Goal: Transaction & Acquisition: Purchase product/service

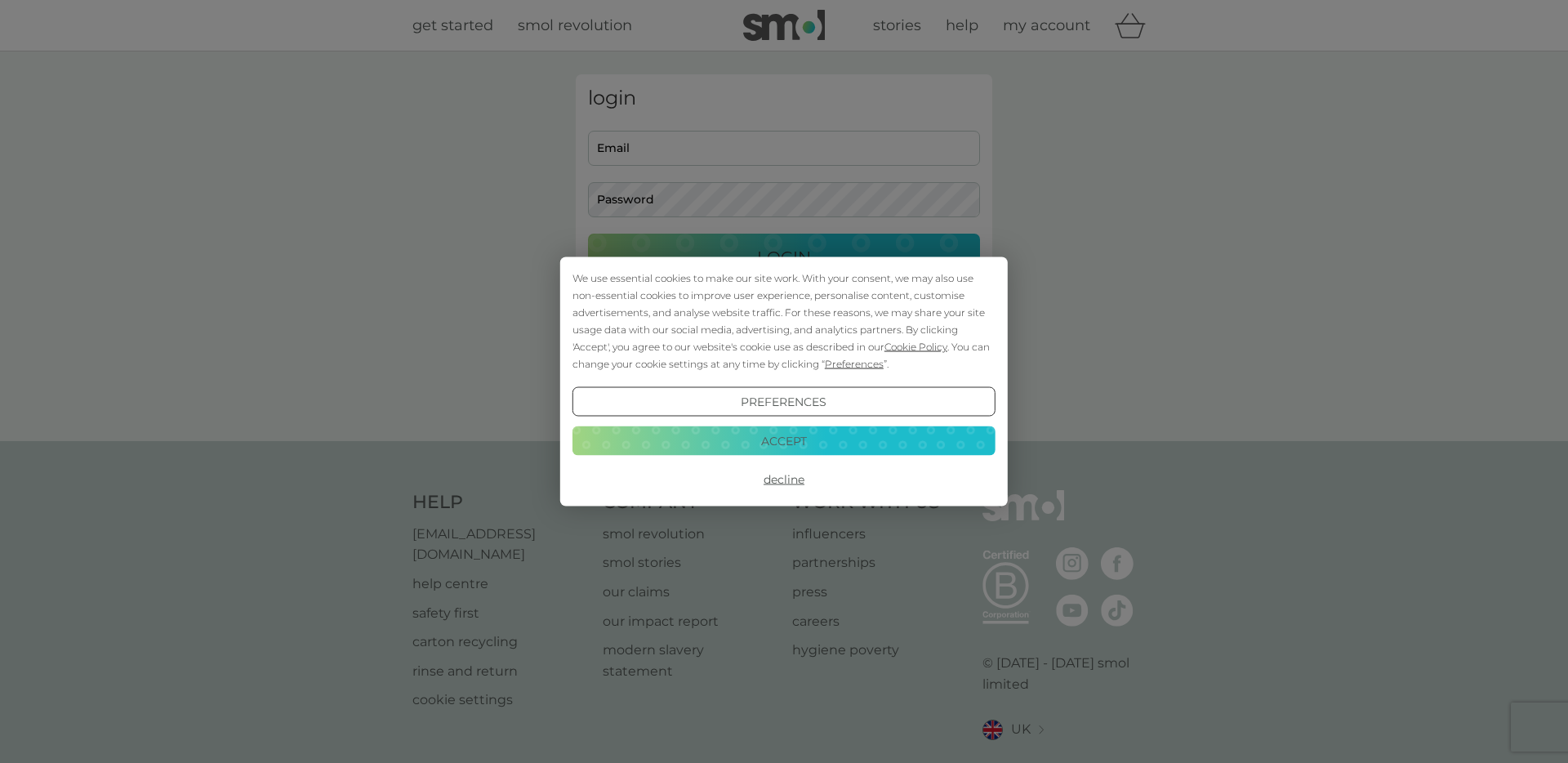
type input "[EMAIL_ADDRESS][DOMAIN_NAME]"
click at [727, 451] on button "Accept" at bounding box center [783, 441] width 423 height 30
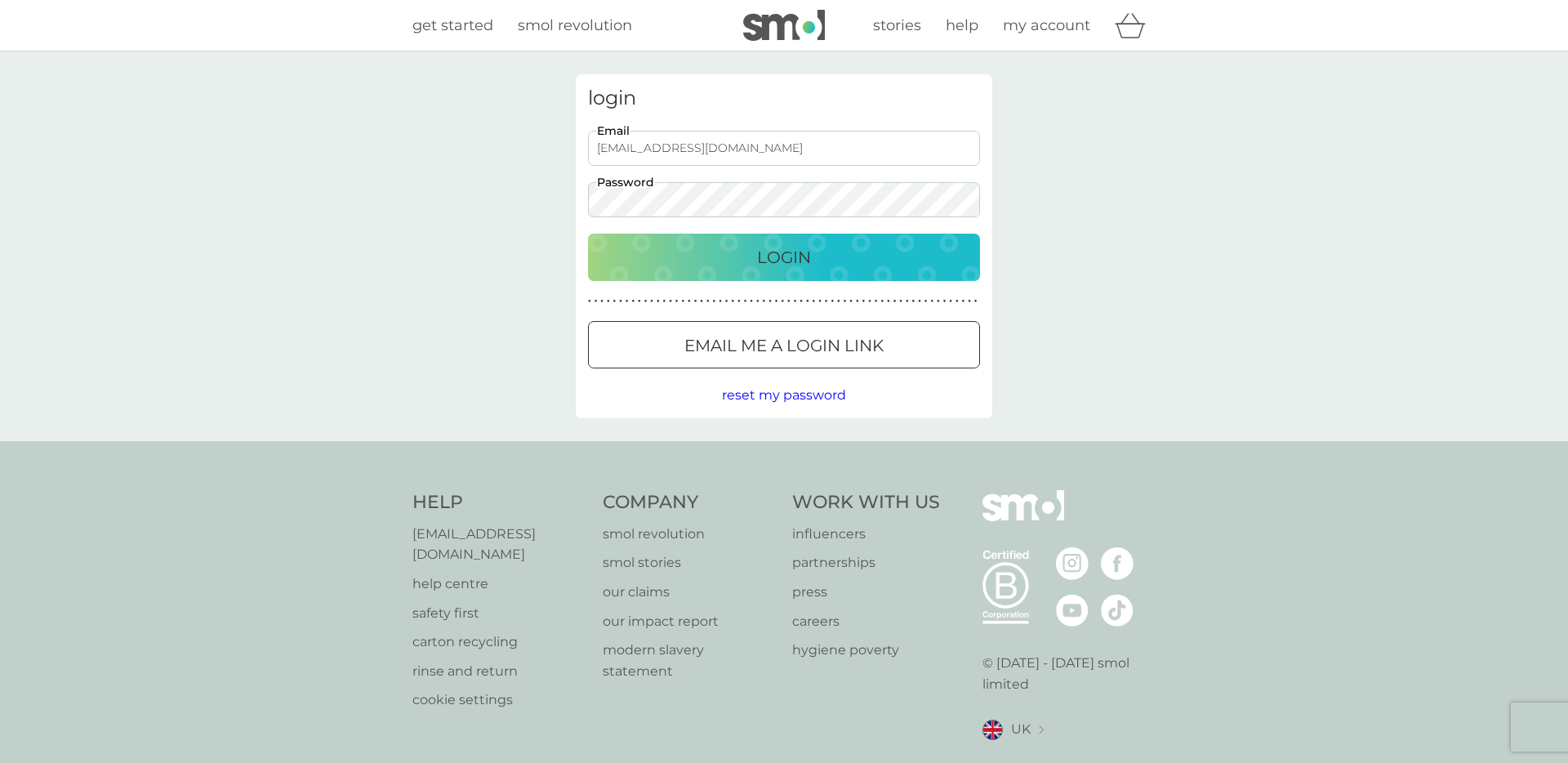
click at [738, 272] on button "Login" at bounding box center [784, 257] width 392 height 47
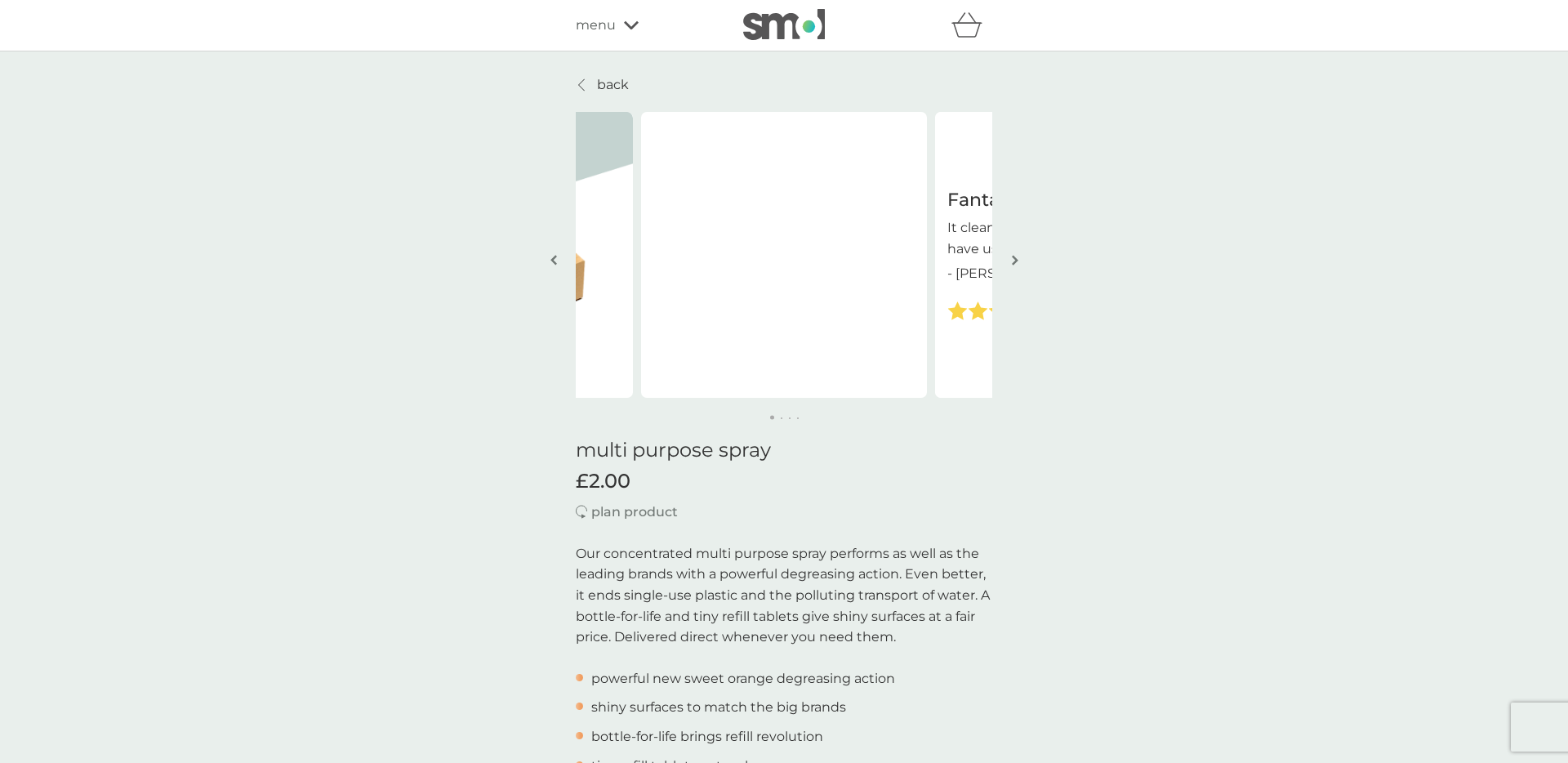
click at [1009, 256] on button "button" at bounding box center [1014, 261] width 12 height 82
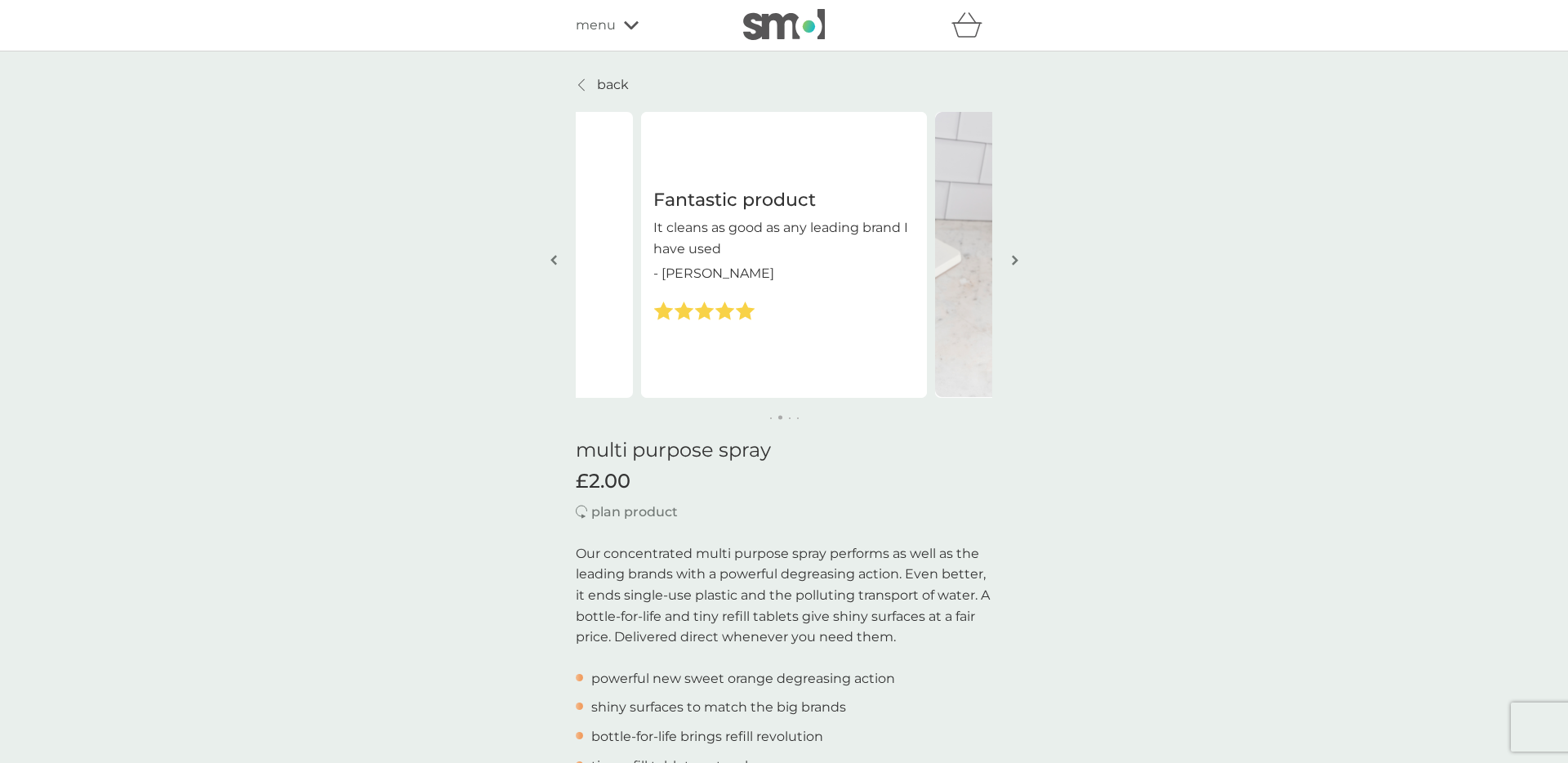
click at [1009, 256] on button "button" at bounding box center [1014, 261] width 12 height 82
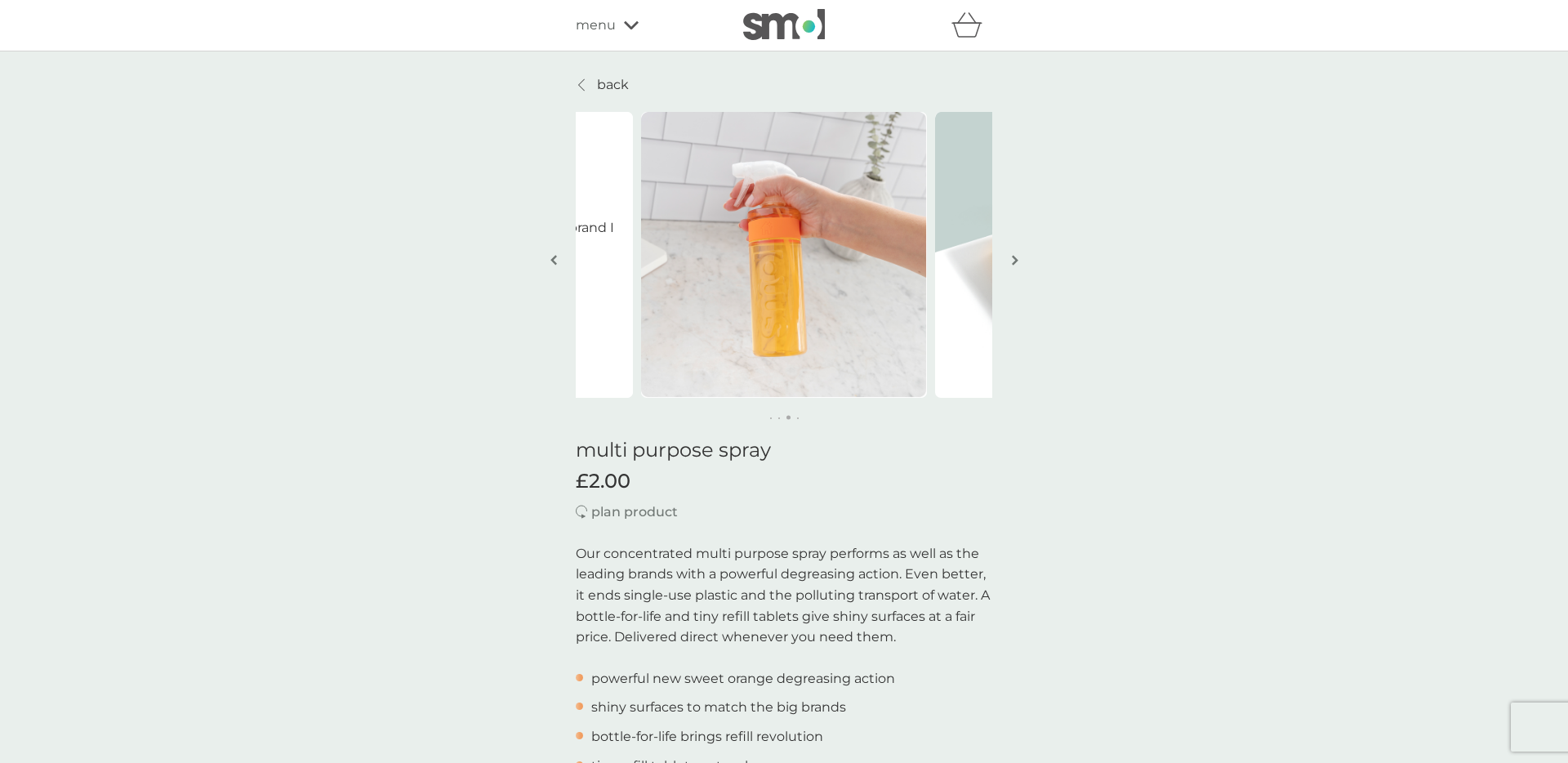
click at [1009, 256] on button "button" at bounding box center [1014, 261] width 12 height 82
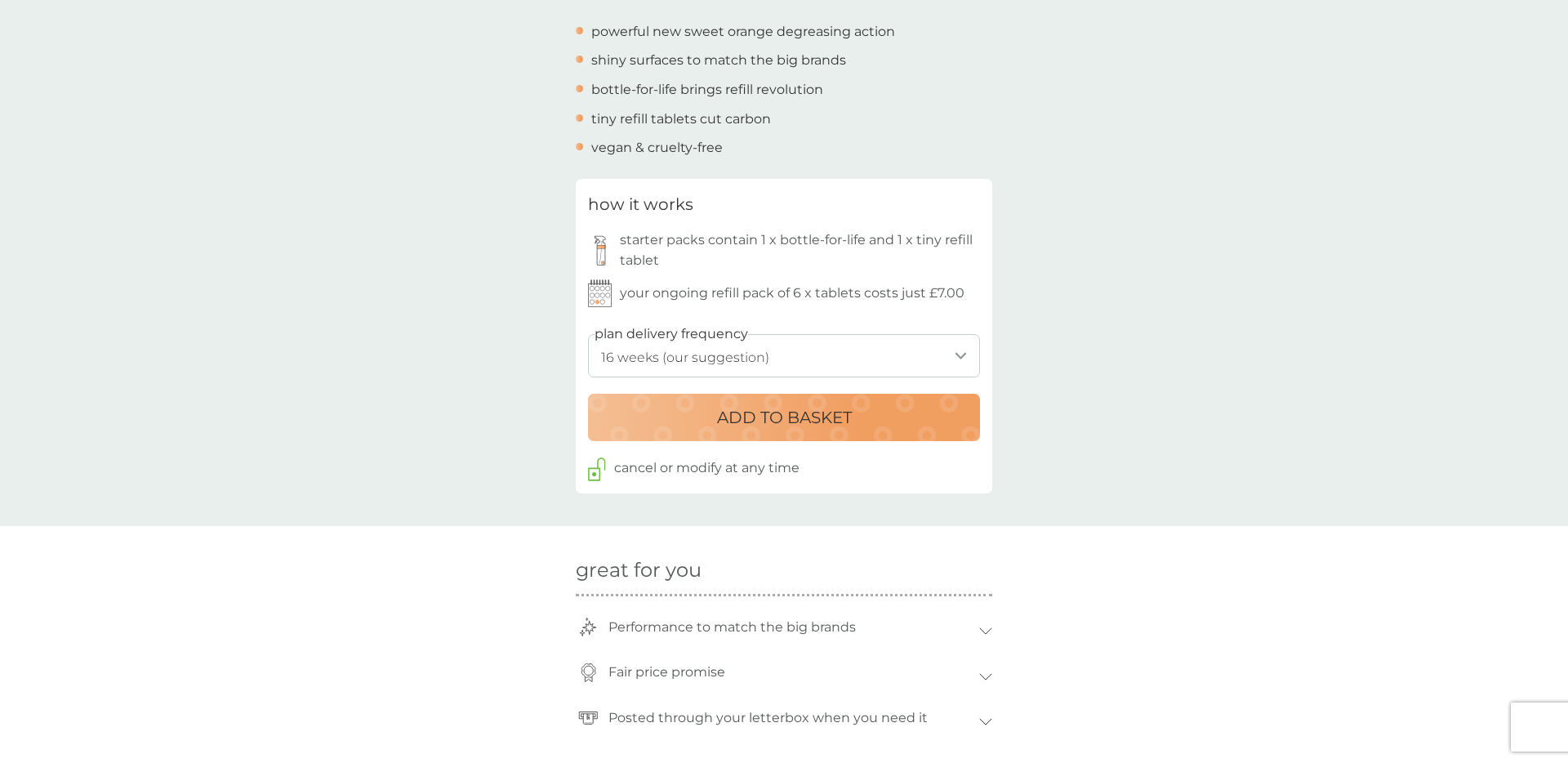
scroll to position [648, 0]
click at [738, 336] on label "plan delivery frequency" at bounding box center [671, 333] width 153 height 21
click at [727, 347] on select "1 week 2 weeks 3 weeks 4 weeks 5 weeks 6 weeks 7 weeks 8 weeks 9 weeks 10 weeks…" at bounding box center [784, 355] width 392 height 44
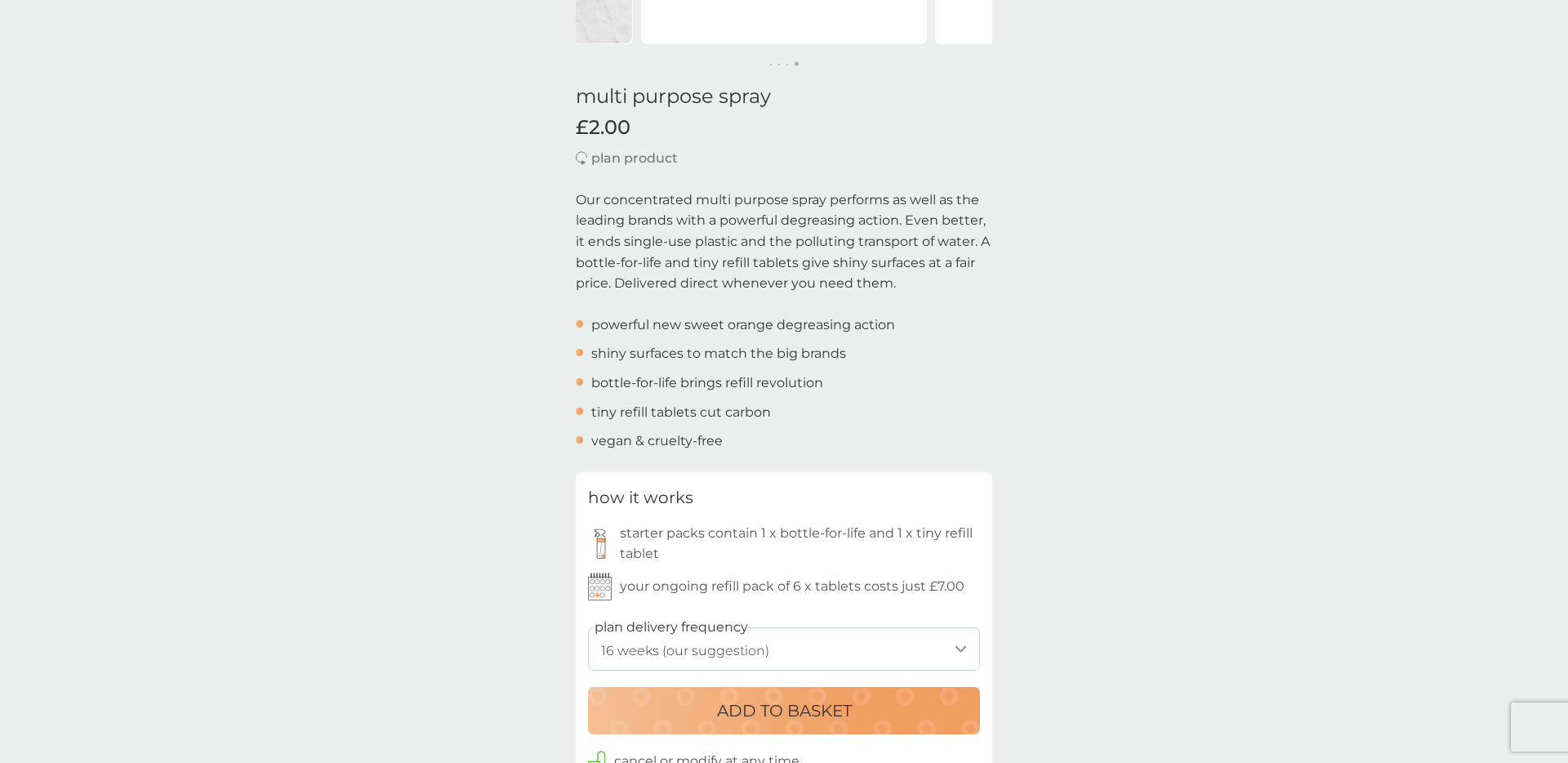
scroll to position [0, 0]
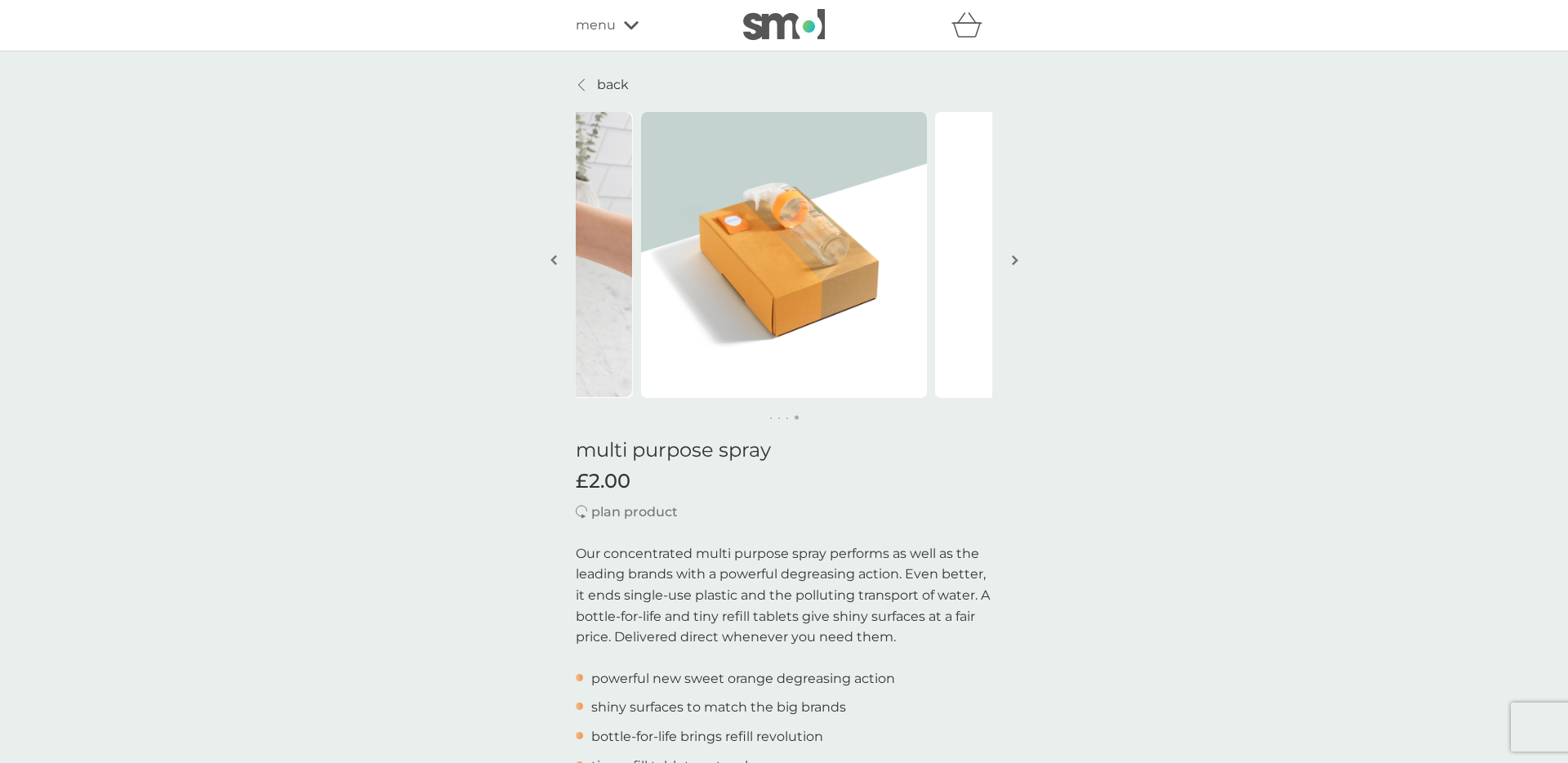
click at [1017, 258] on button "button" at bounding box center [1014, 261] width 12 height 82
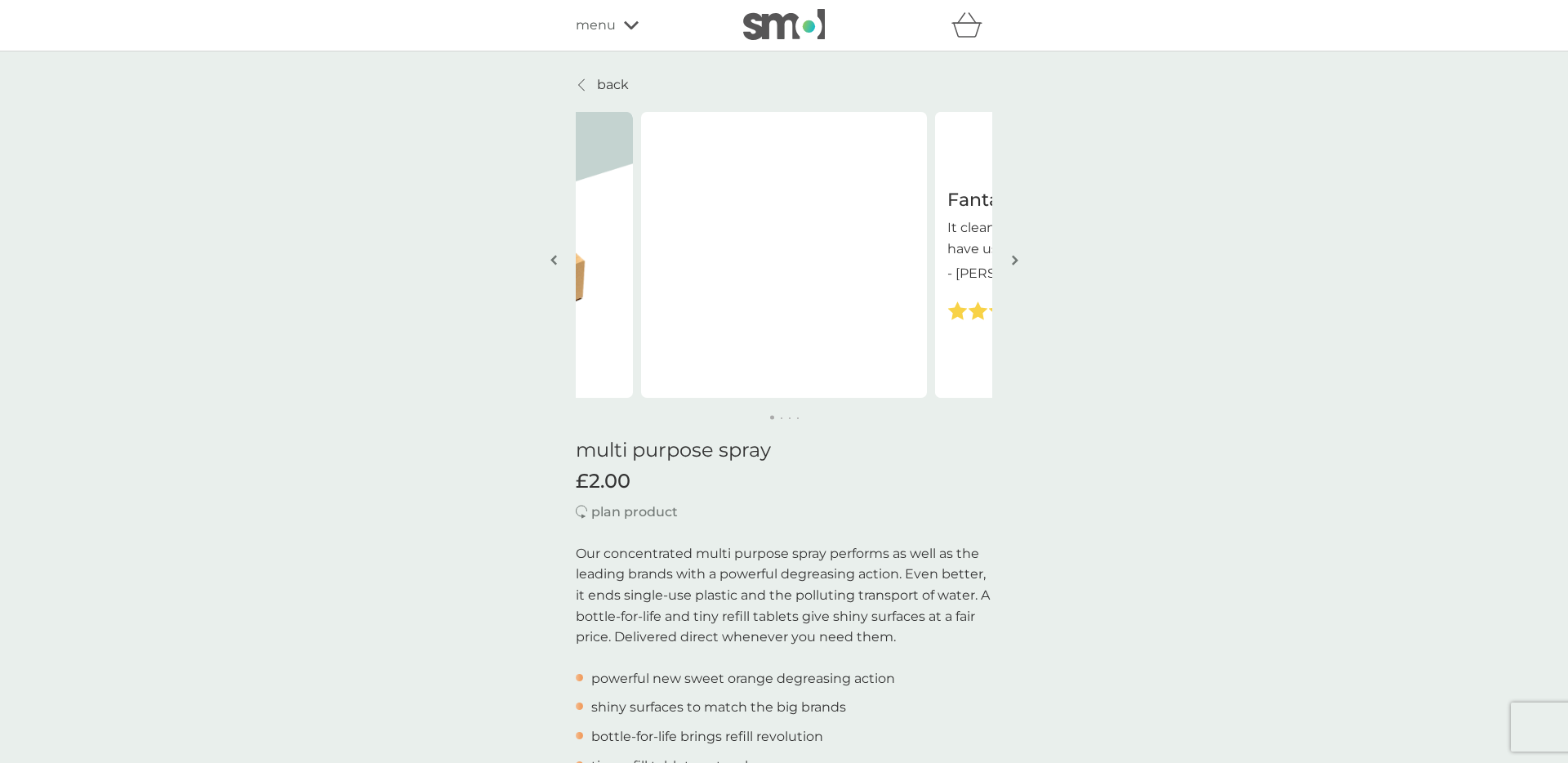
click at [1017, 258] on button "button" at bounding box center [1014, 261] width 12 height 82
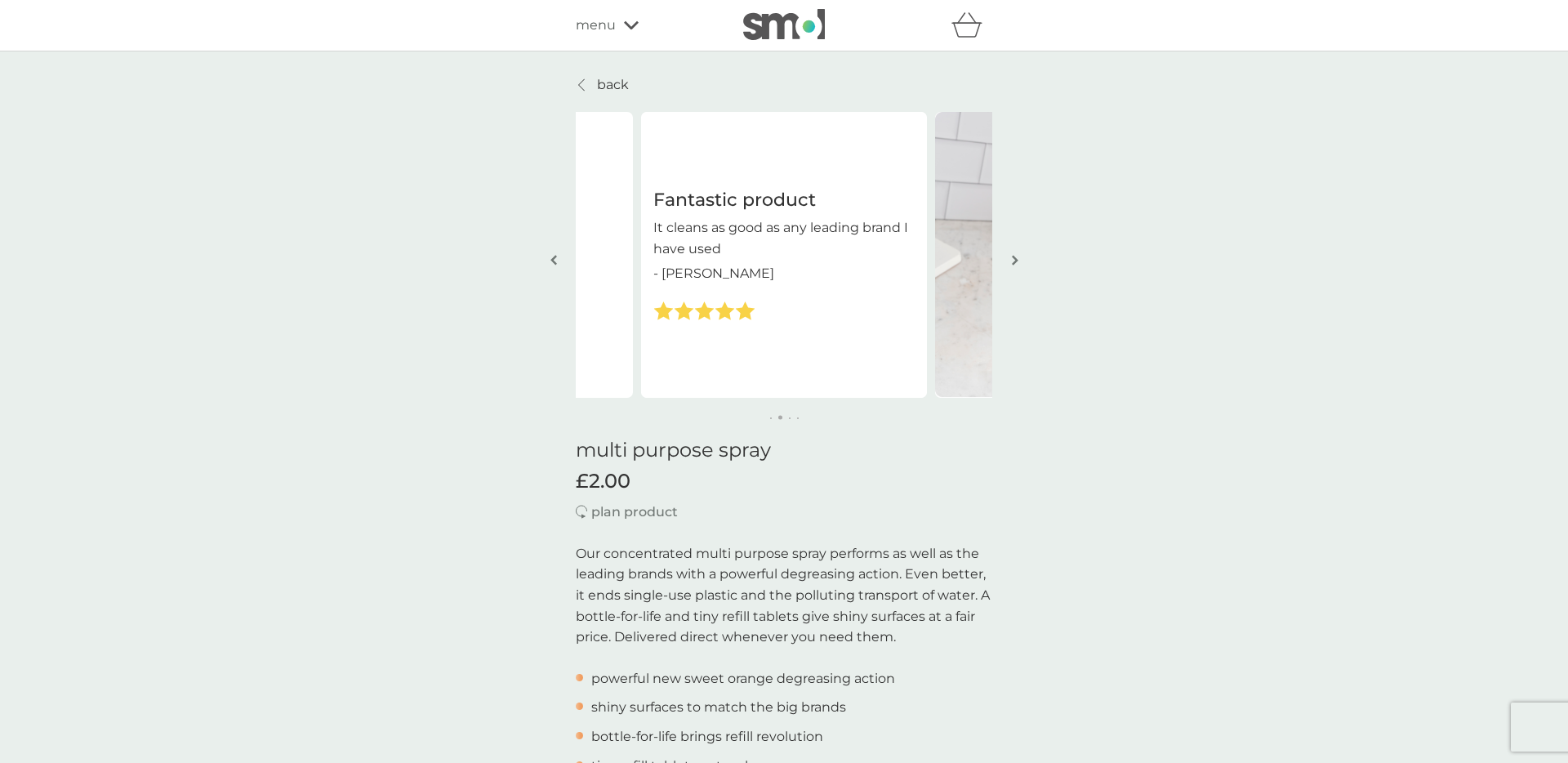
click at [1017, 258] on button "button" at bounding box center [1014, 261] width 12 height 82
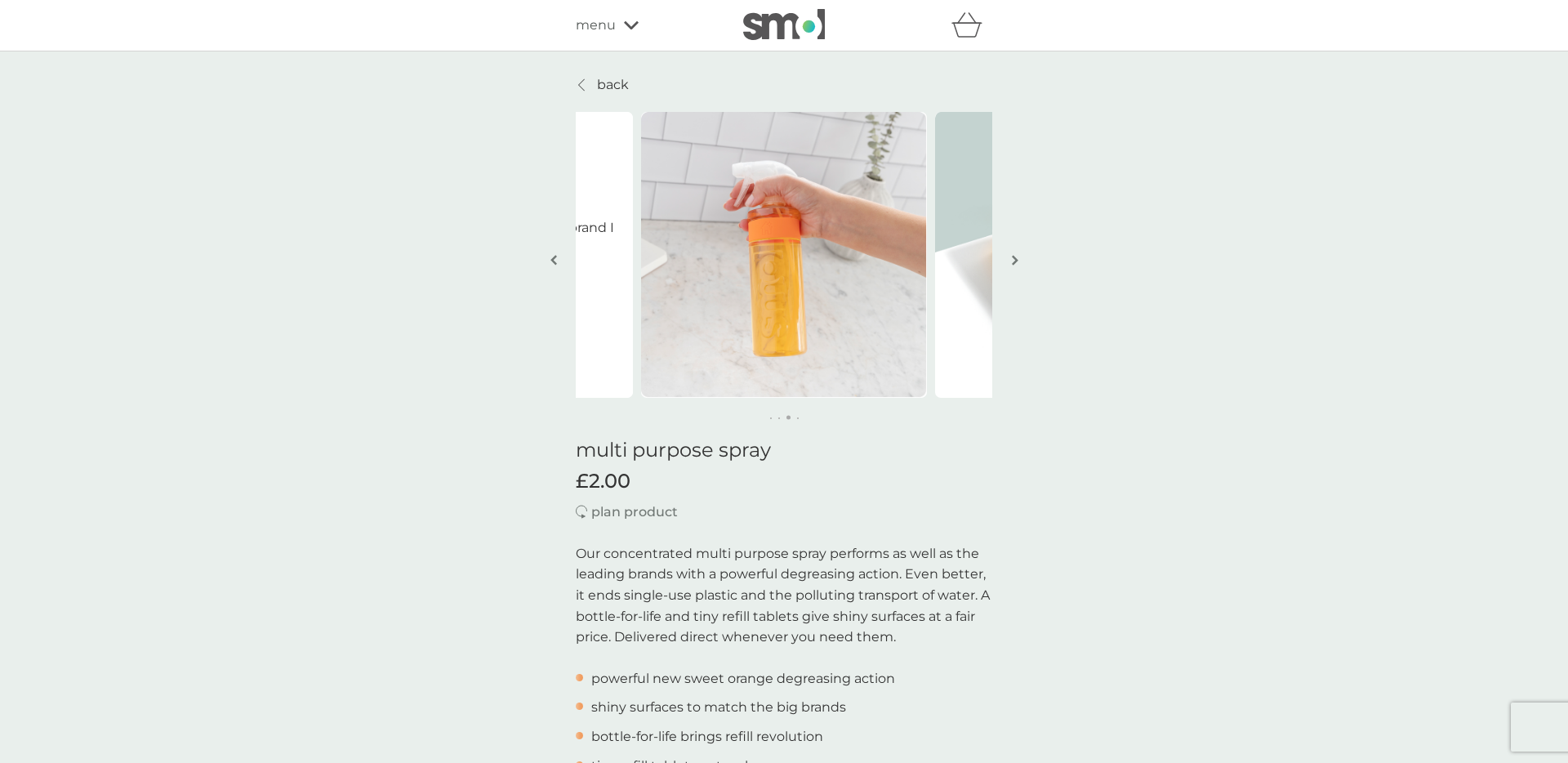
click at [1017, 258] on button "button" at bounding box center [1014, 261] width 12 height 82
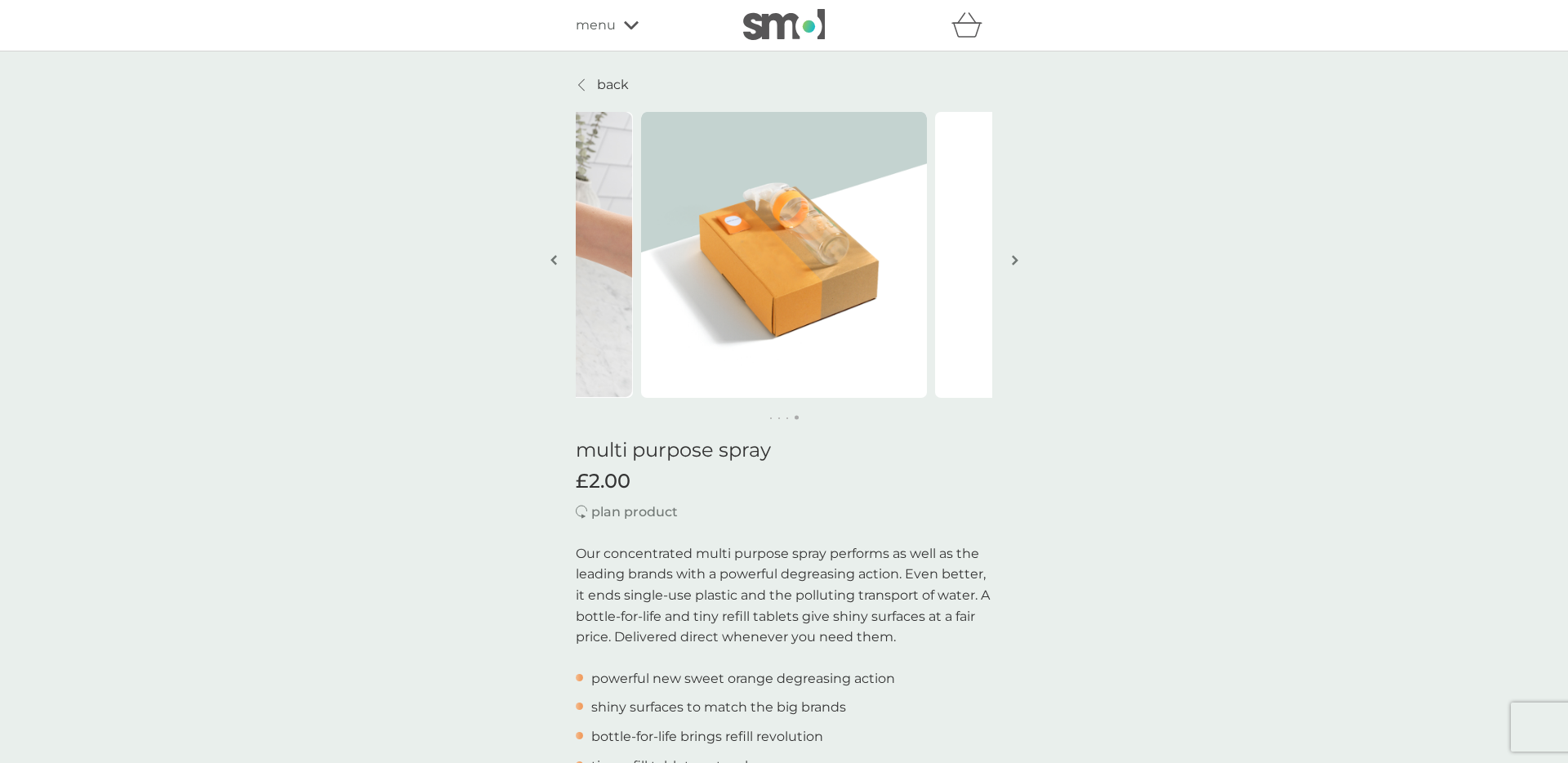
click at [1017, 258] on button "button" at bounding box center [1014, 261] width 12 height 82
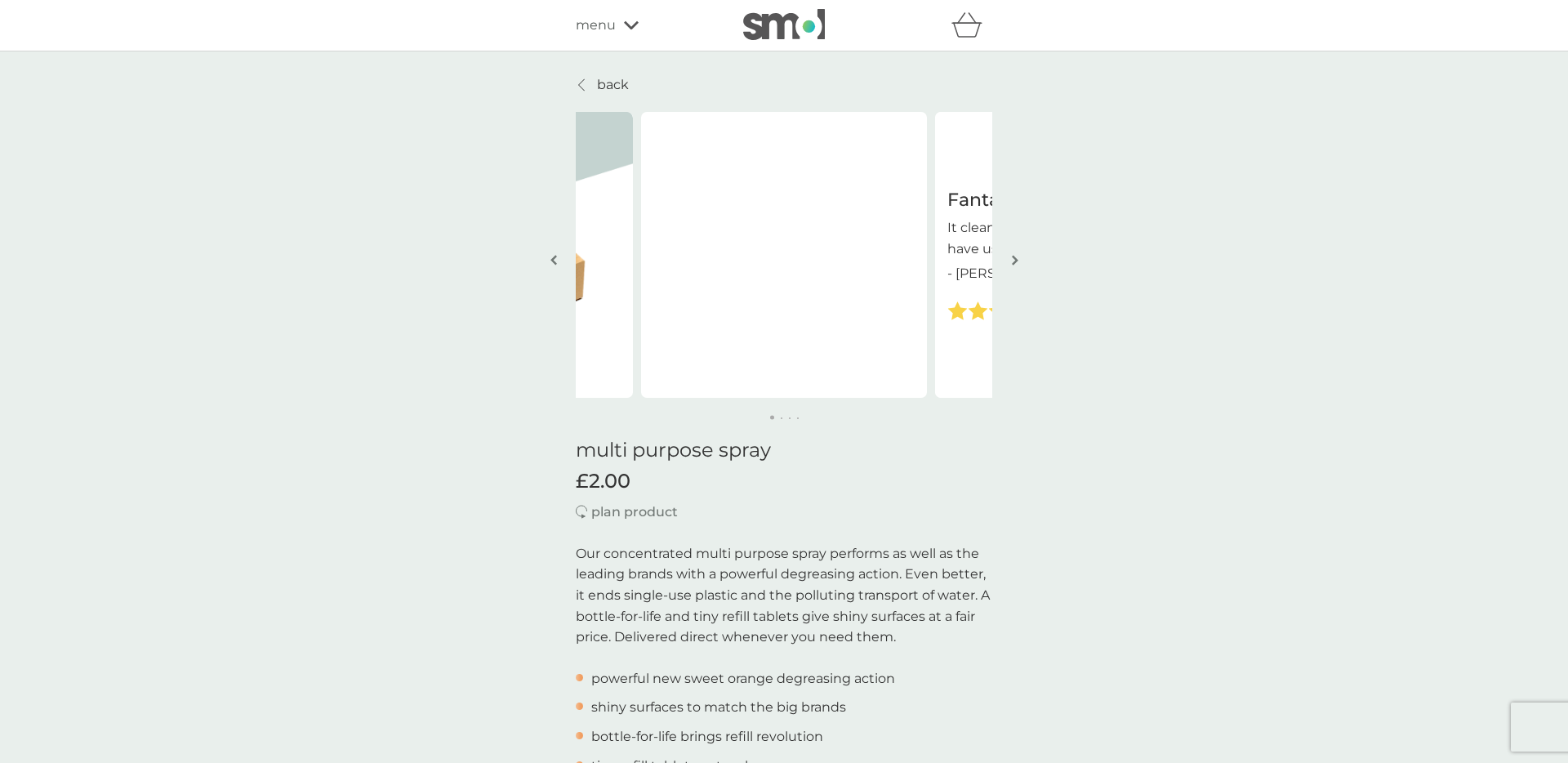
click at [1017, 258] on button "button" at bounding box center [1014, 261] width 12 height 82
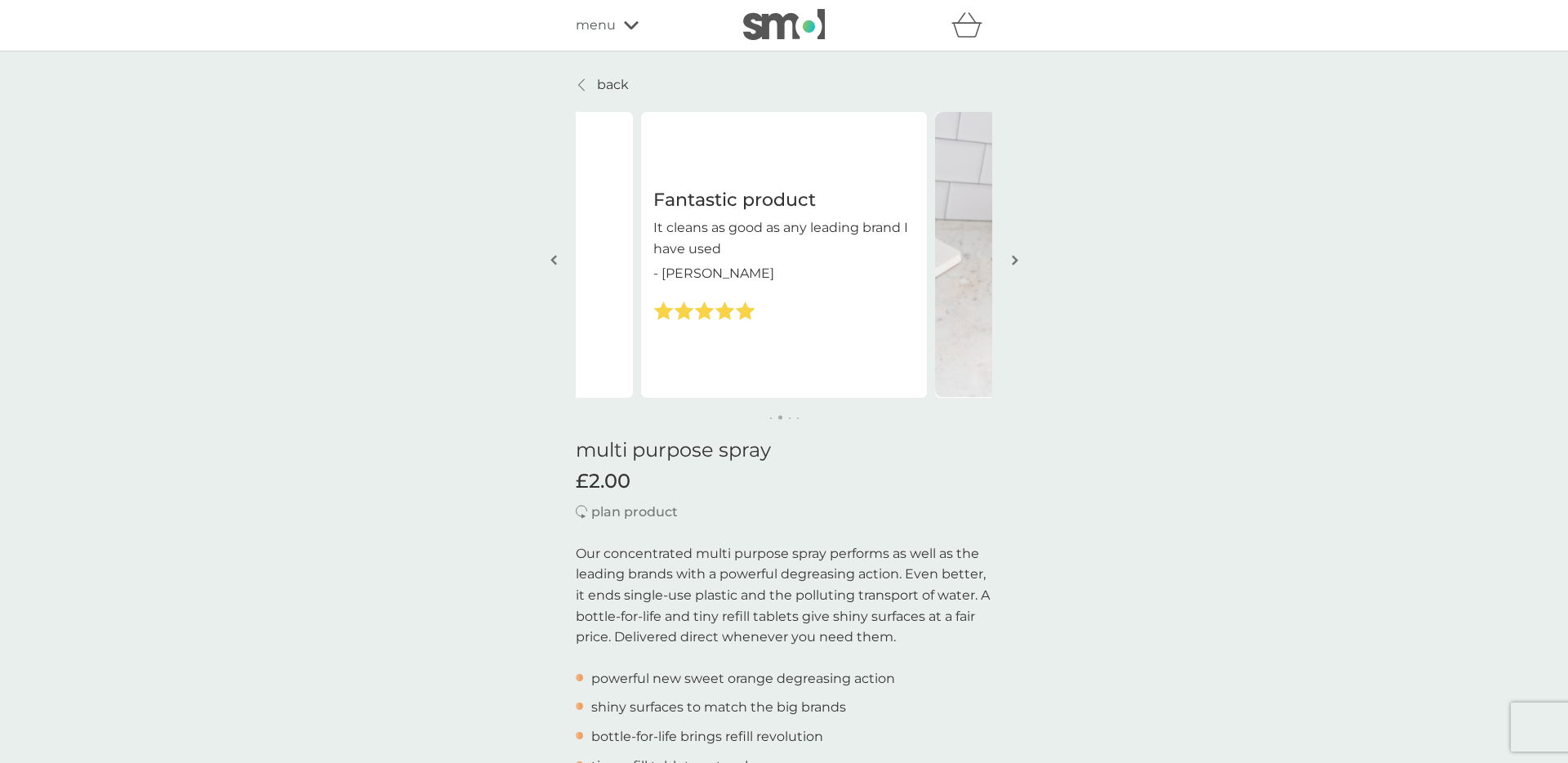
click at [1017, 258] on button "button" at bounding box center [1014, 261] width 12 height 82
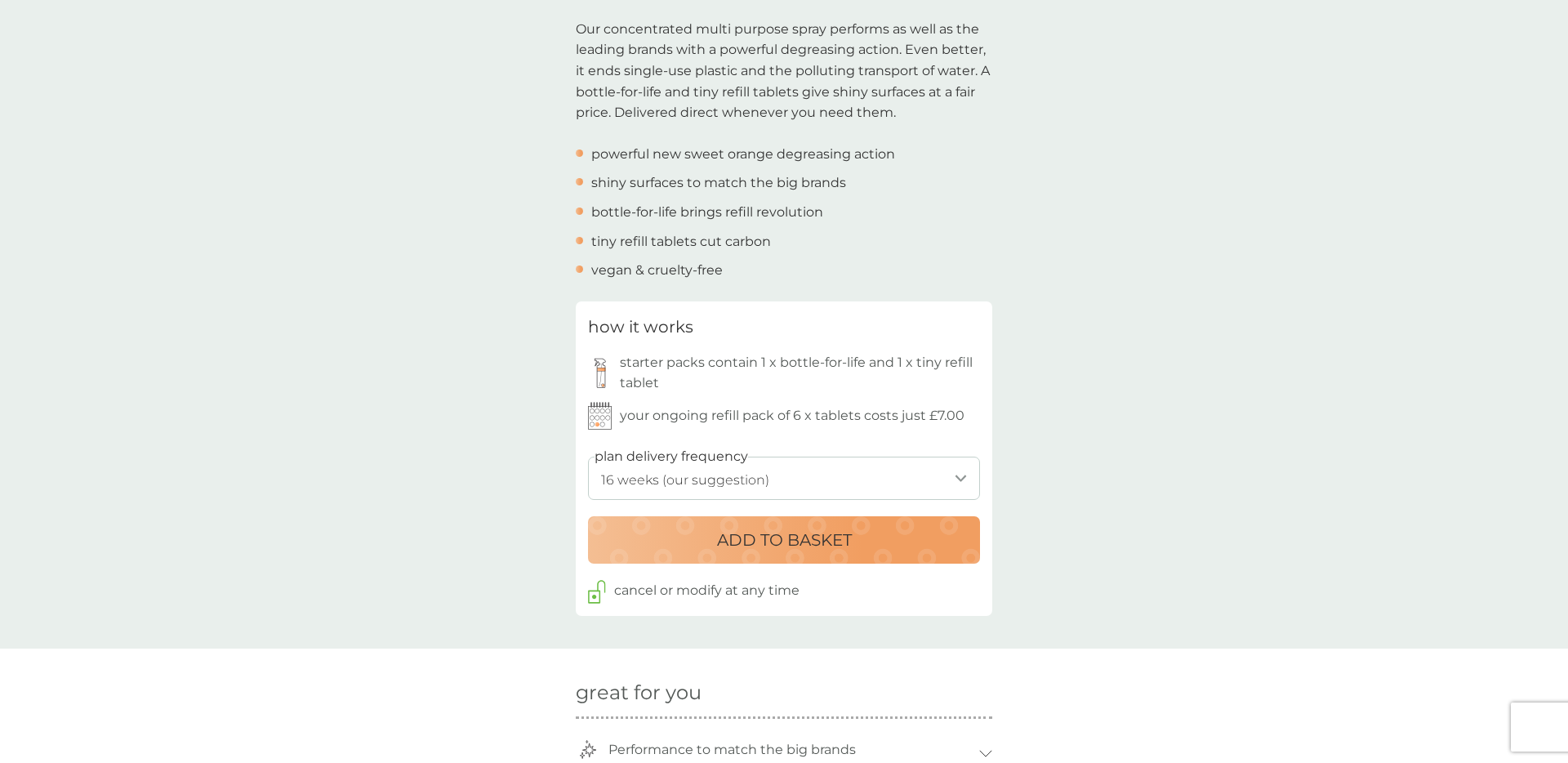
scroll to position [612, 0]
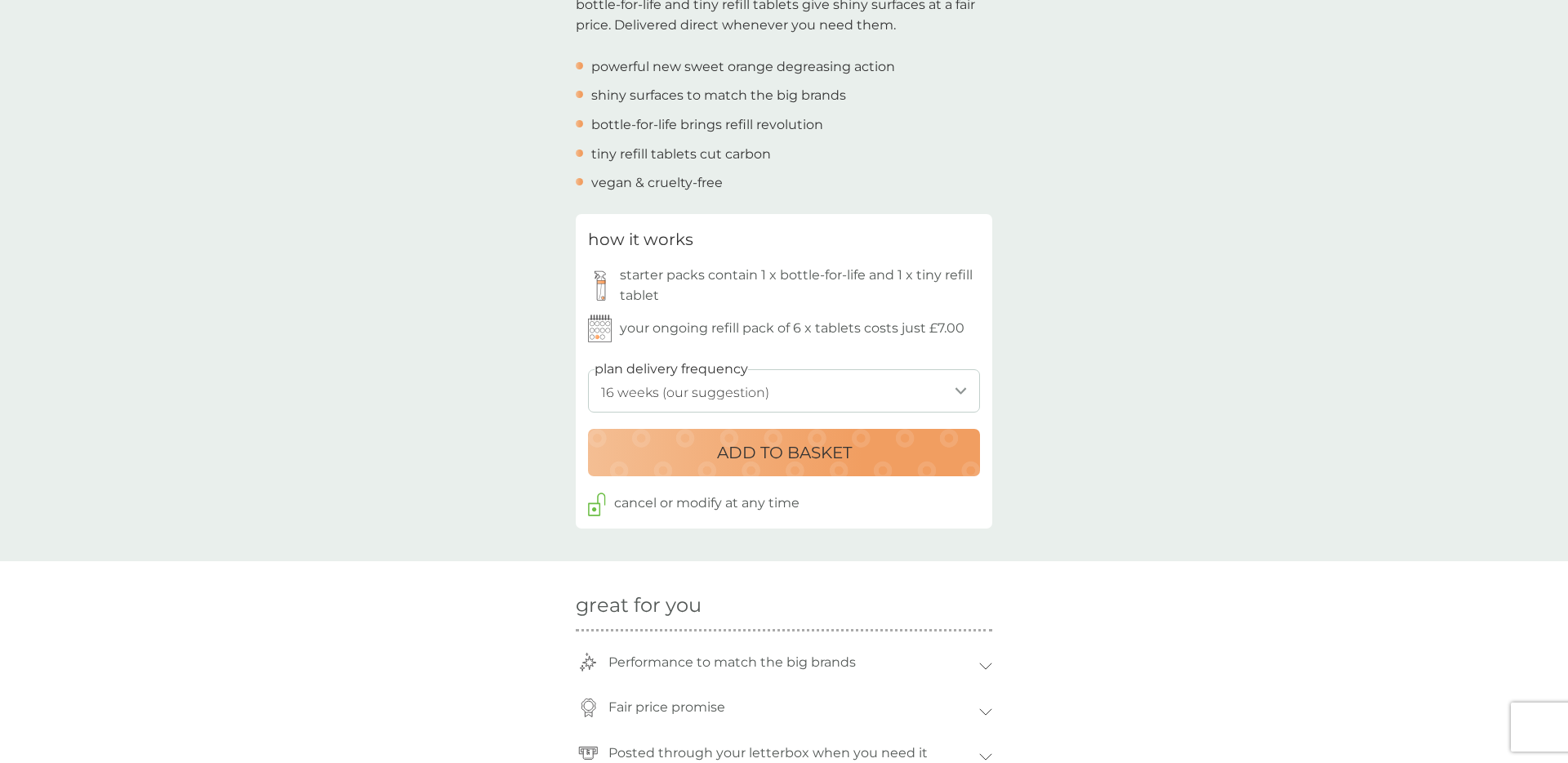
click at [738, 408] on select "1 week 2 weeks 3 weeks 4 weeks 5 weeks 6 weeks 7 weeks 8 weeks 9 weeks 10 weeks…" at bounding box center [784, 390] width 392 height 44
click at [588, 369] on select "1 week 2 weeks 3 weeks 4 weeks 5 weeks 6 weeks 7 weeks 8 weeks 9 weeks 10 weeks…" at bounding box center [784, 390] width 392 height 44
click at [700, 384] on select "1 week 2 weeks 3 weeks 4 weeks 5 weeks 6 weeks 7 weeks 8 weeks 9 weeks 10 weeks…" at bounding box center [784, 390] width 392 height 44
select select "112"
click at [588, 369] on select "1 week 2 weeks 3 weeks 4 weeks 5 weeks 6 weeks 7 weeks 8 weeks 9 weeks 10 weeks…" at bounding box center [784, 390] width 392 height 44
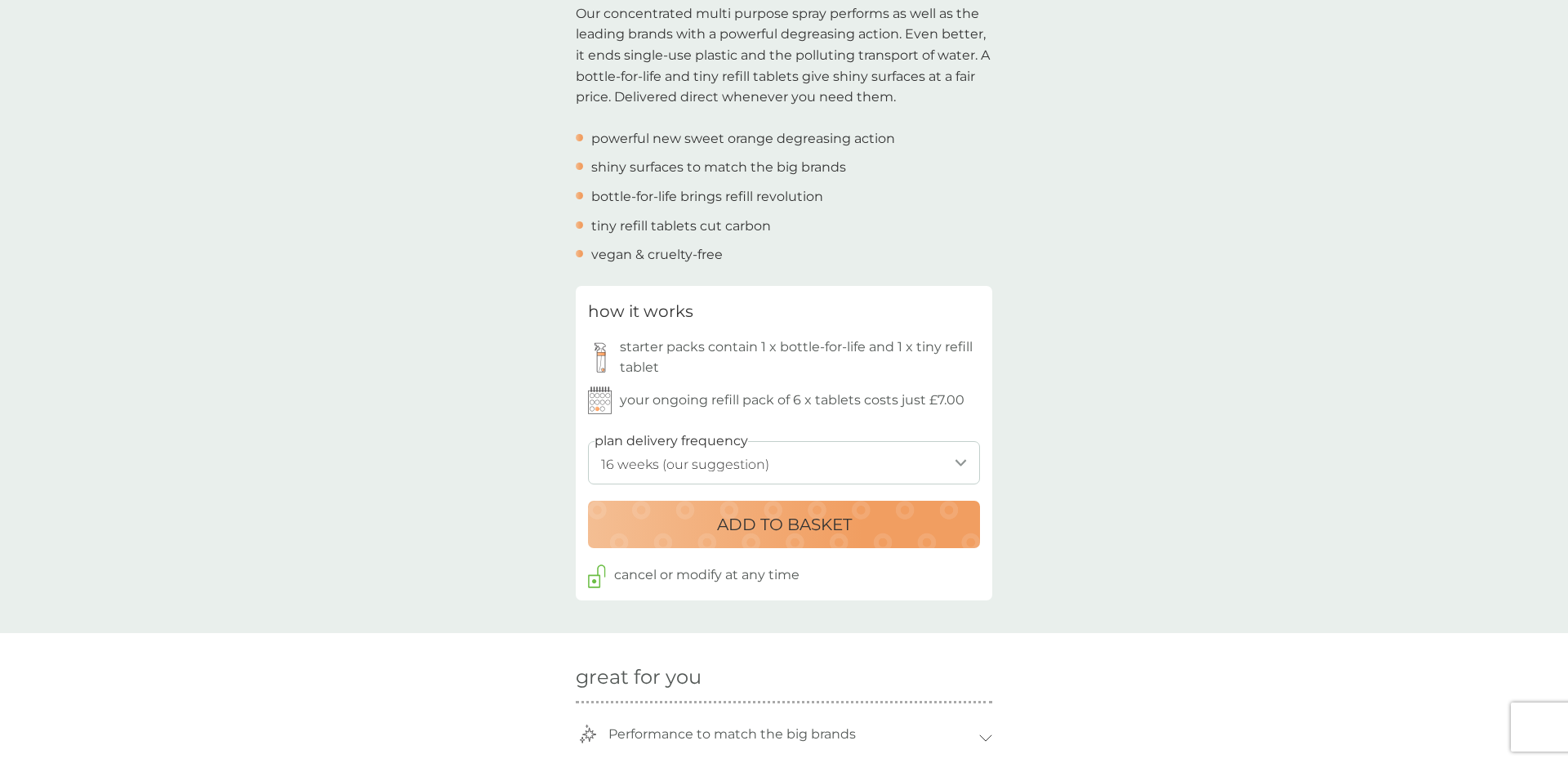
scroll to position [525, 0]
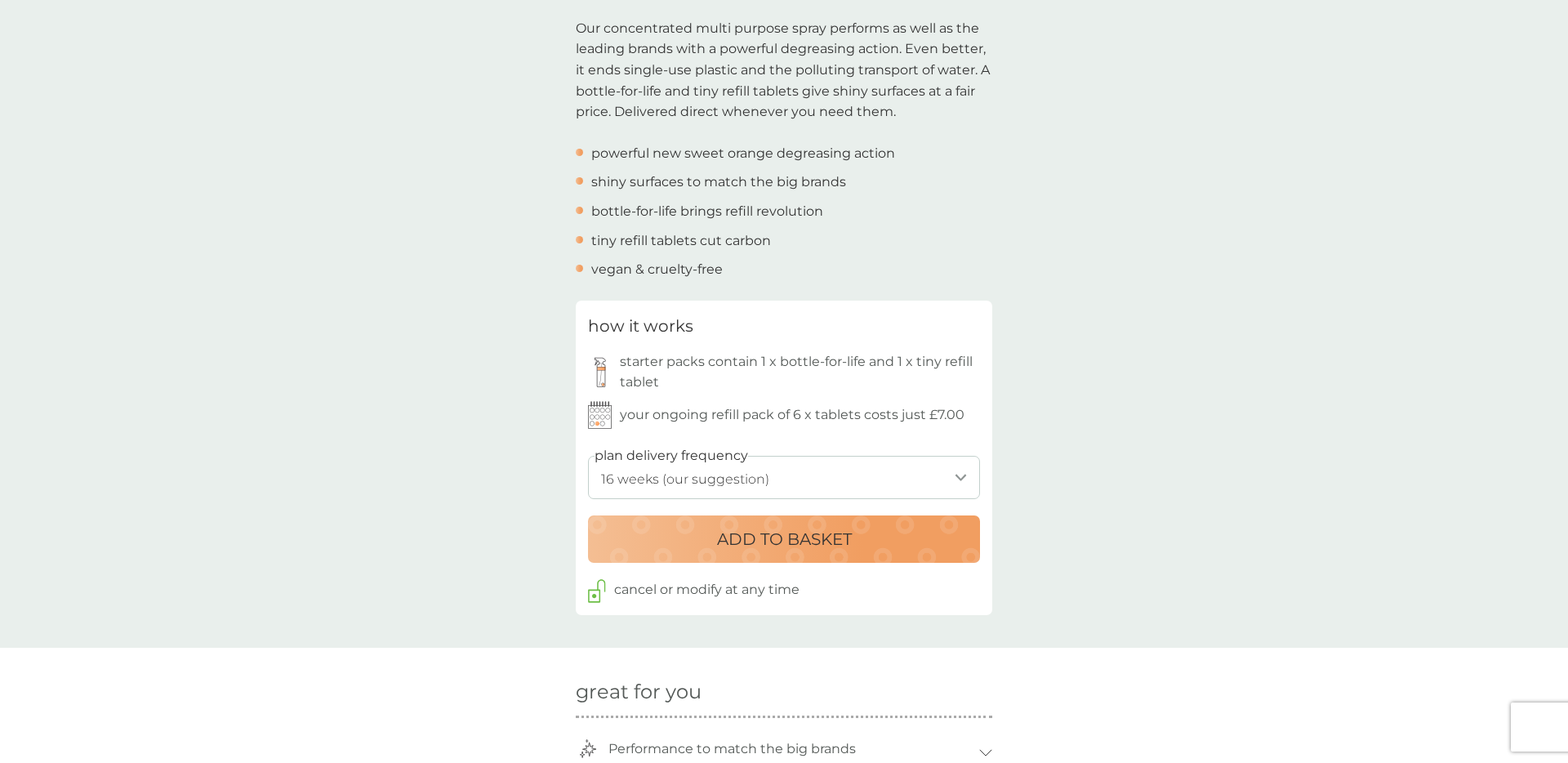
click at [703, 482] on select "1 week 2 weeks 3 weeks 4 weeks 5 weeks 6 weeks 7 weeks 8 weeks 9 weeks 10 weeks…" at bounding box center [784, 478] width 392 height 44
click at [684, 558] on button "ADD TO BASKET" at bounding box center [784, 539] width 392 height 47
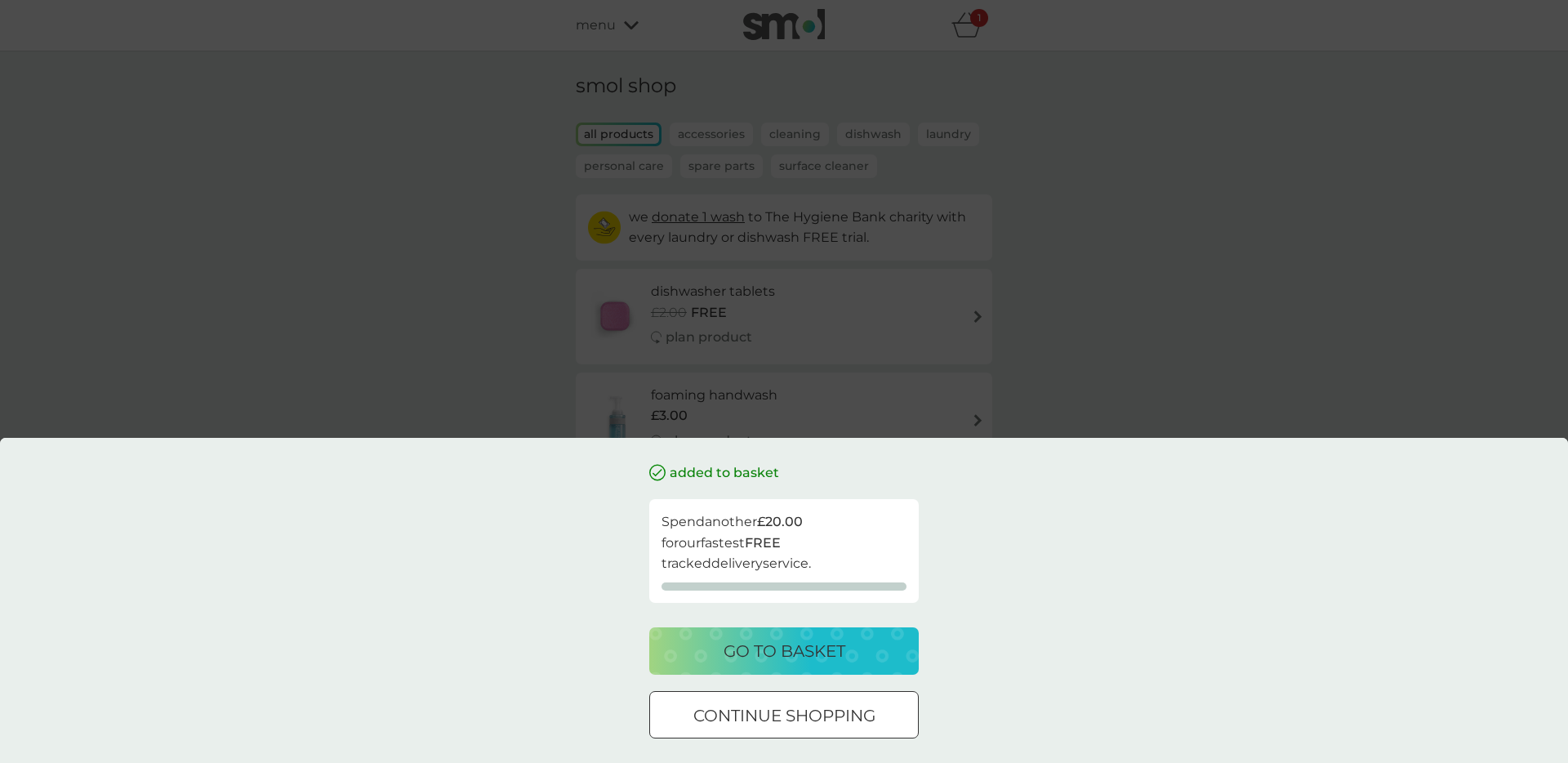
click at [479, 362] on div "added to basket Spend another £20.00 for our fastest FREE tracked delivery serv…" at bounding box center [784, 381] width 1568 height 763
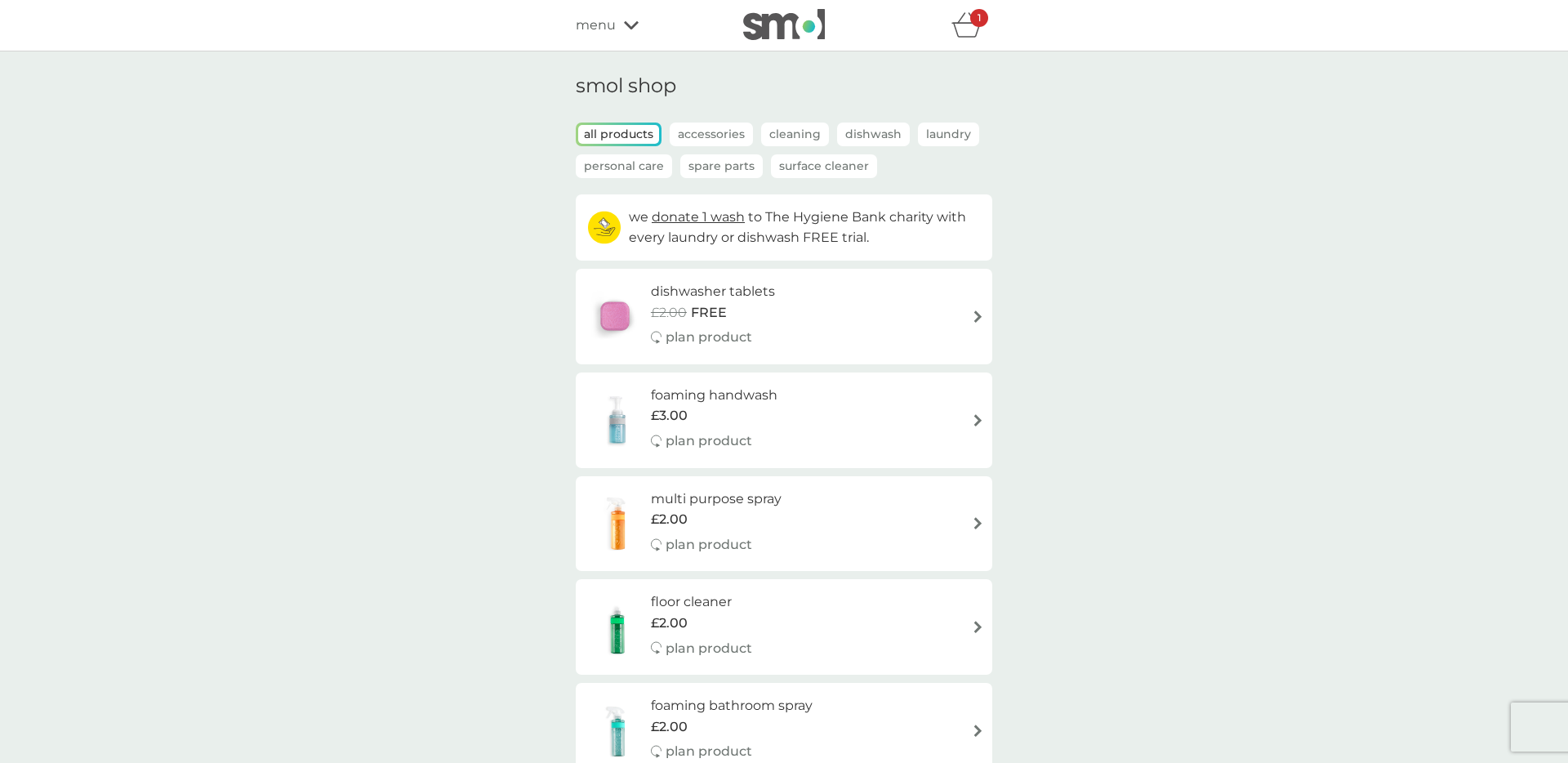
click at [962, 28] on icon "basket" at bounding box center [966, 24] width 31 height 25
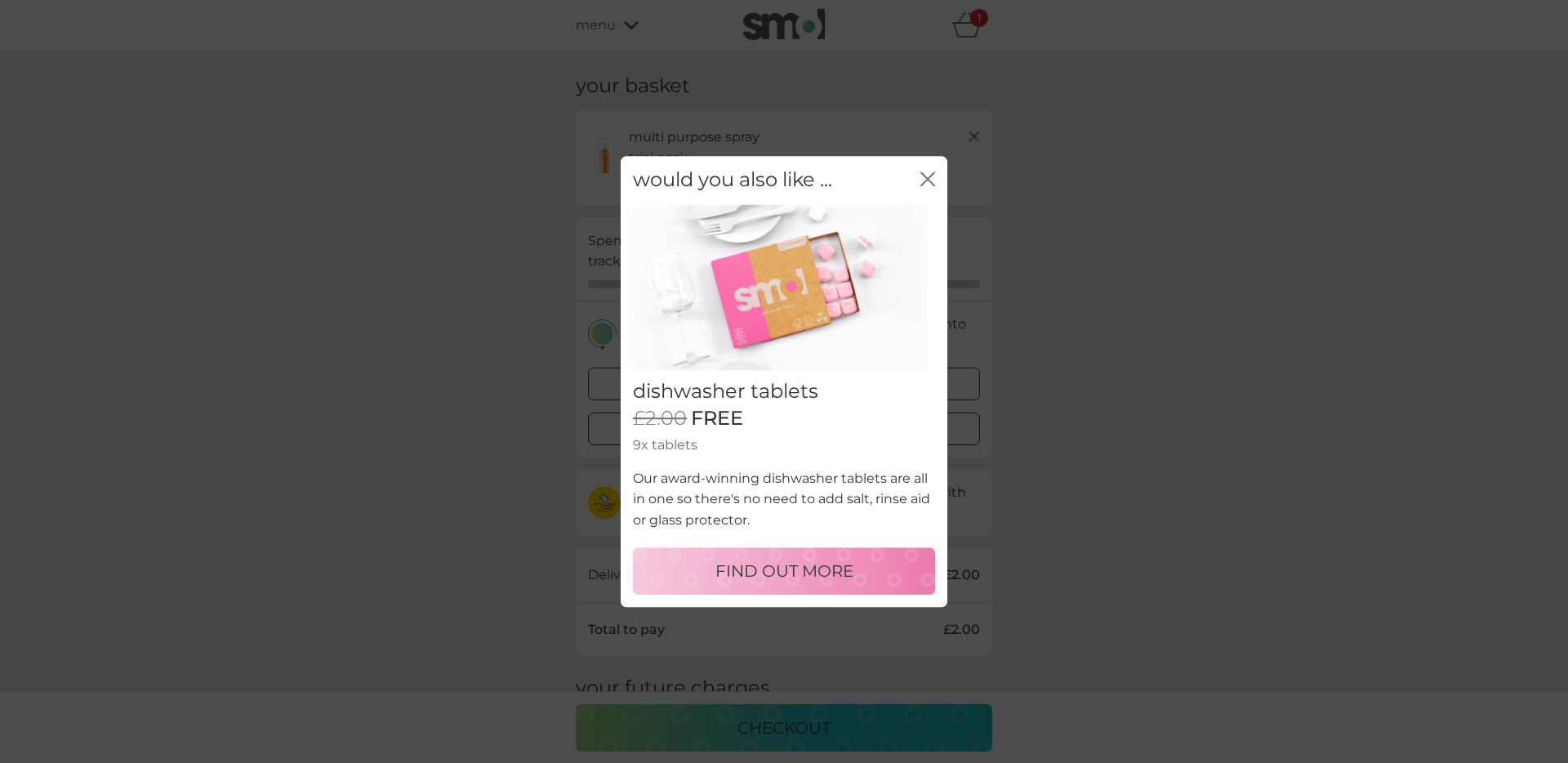
click at [919, 179] on div "would you also like ... close" at bounding box center [784, 180] width 327 height 48
click at [925, 179] on icon "close" at bounding box center [928, 179] width 15 height 15
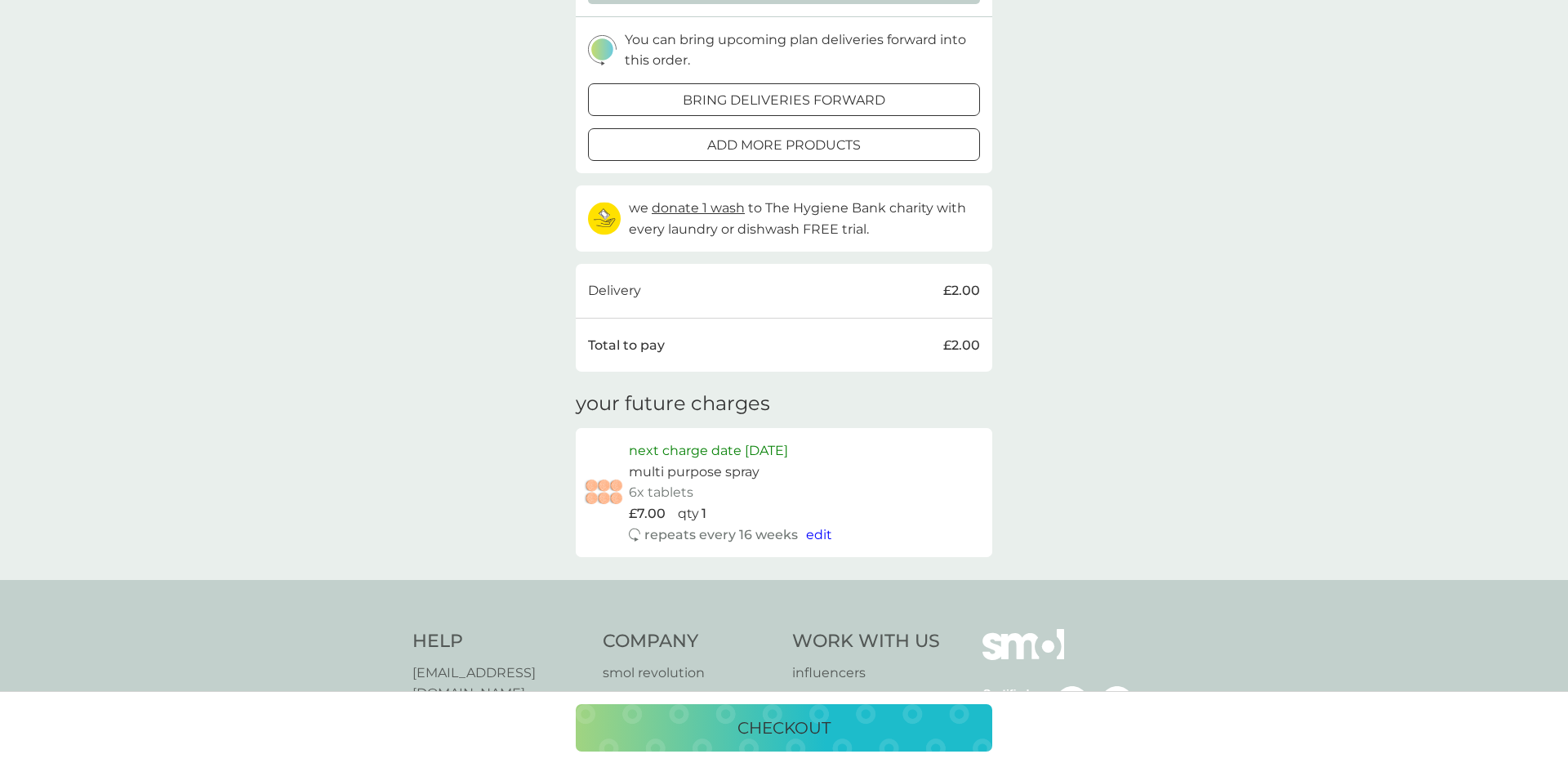
scroll to position [362, 0]
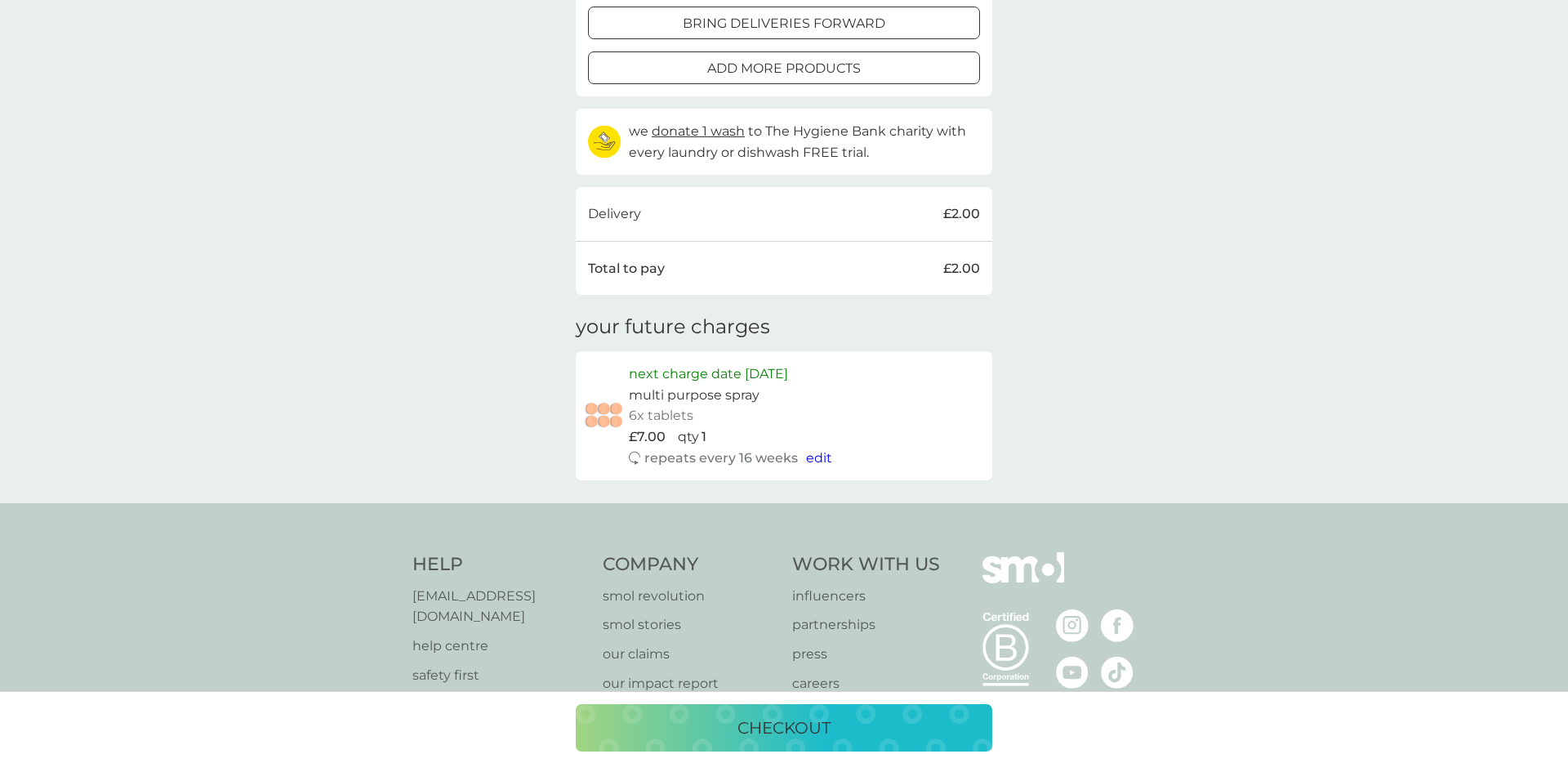
click at [823, 461] on span "edit" at bounding box center [819, 457] width 26 height 16
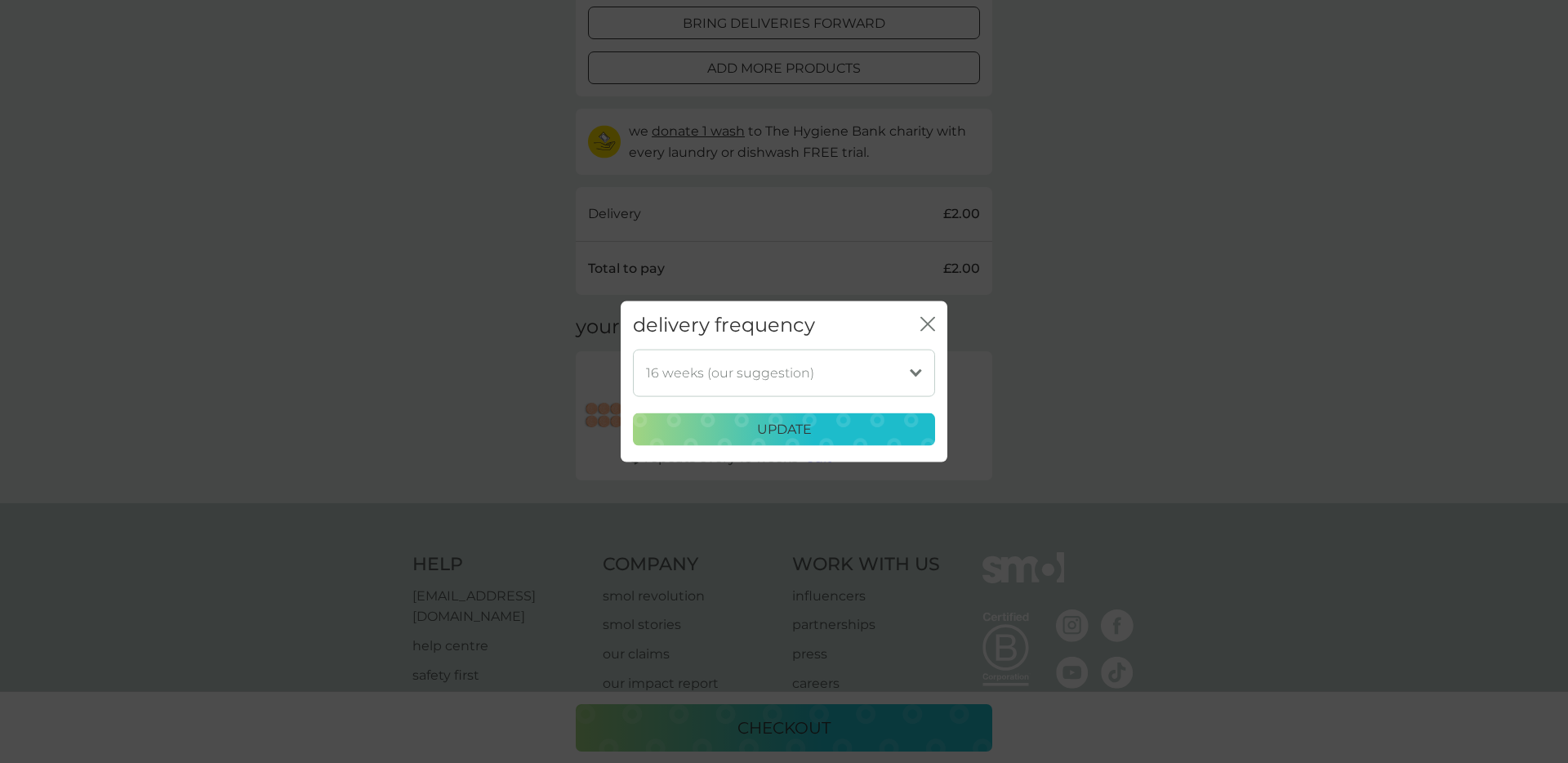
click at [769, 367] on select "1 week 2 weeks 3 weeks 4 weeks 5 weeks 6 weeks 7 weeks 8 weeks 9 weeks 10 weeks…" at bounding box center [783, 372] width 302 height 47
select select "140"
click at [633, 349] on select "1 week 2 weeks 3 weeks 4 weeks 5 weeks 6 weeks 7 weeks 8 weeks 9 weeks 10 weeks…" at bounding box center [783, 372] width 302 height 47
click at [733, 476] on div "delivery frequency close 1 week 2 weeks 3 weeks 4 weeks 5 weeks 6 weeks 7 weeks…" at bounding box center [784, 381] width 1568 height 763
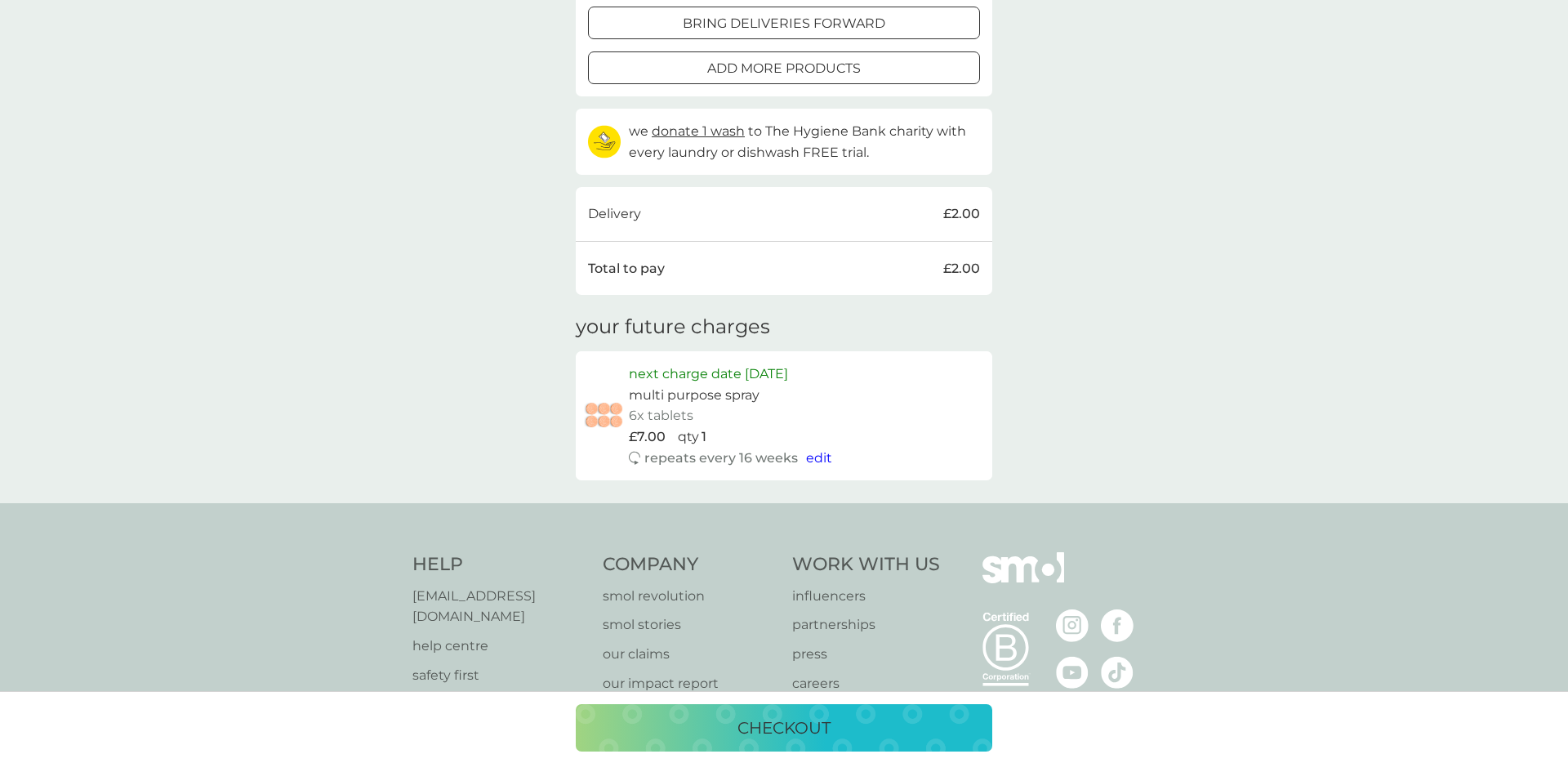
click at [811, 457] on span "edit" at bounding box center [819, 457] width 26 height 16
select select "140"
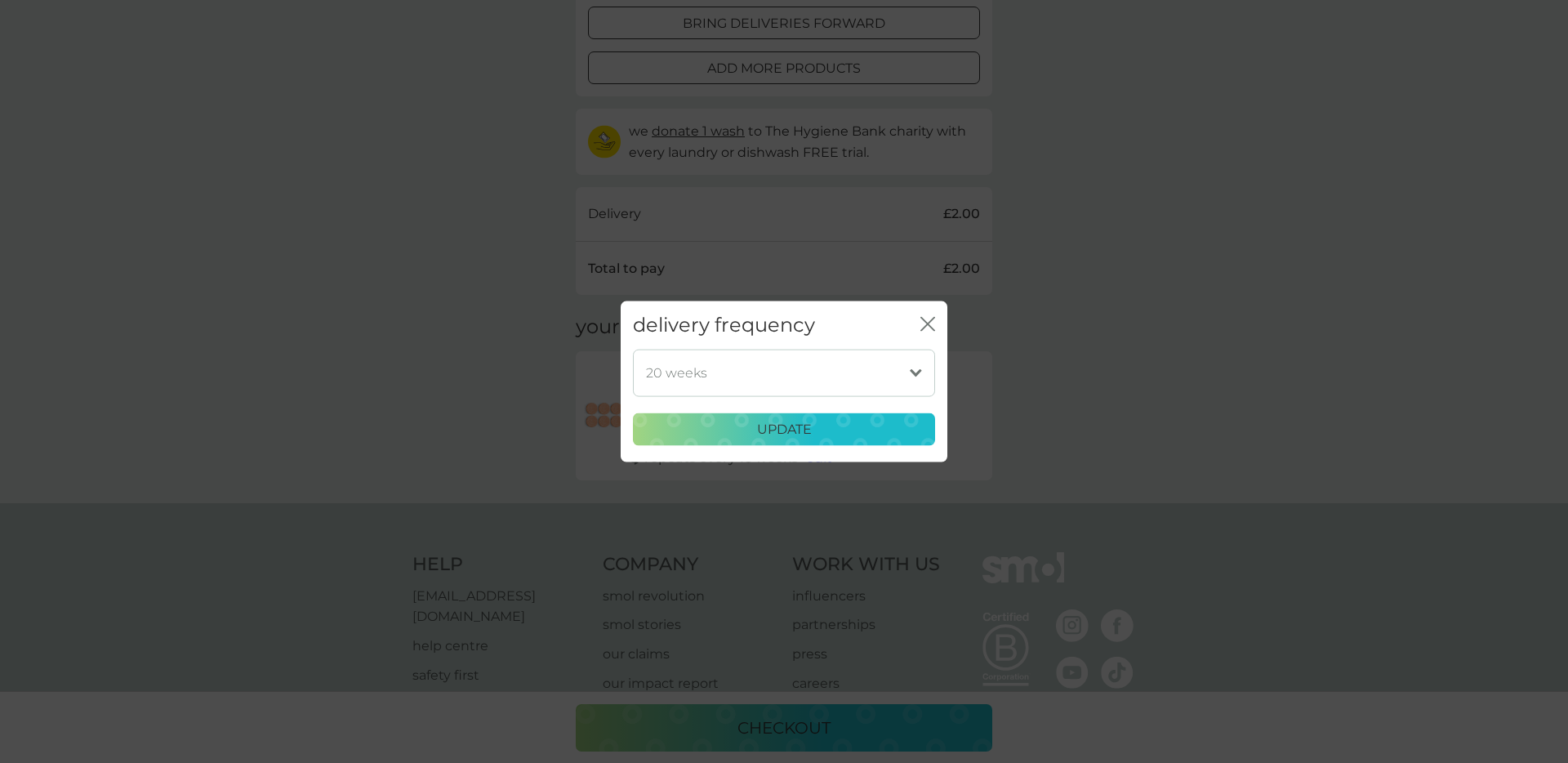
click at [754, 370] on select "1 week 2 weeks 3 weeks 4 weeks 5 weeks 6 weeks 7 weeks 8 weeks 9 weeks 10 weeks…" at bounding box center [783, 372] width 302 height 47
click at [633, 349] on select "1 week 2 weeks 3 weeks 4 weeks 5 weeks 6 weeks 7 weeks 8 weeks 9 weeks 10 weeks…" at bounding box center [783, 372] width 302 height 47
click at [775, 435] on p "update" at bounding box center [784, 429] width 55 height 21
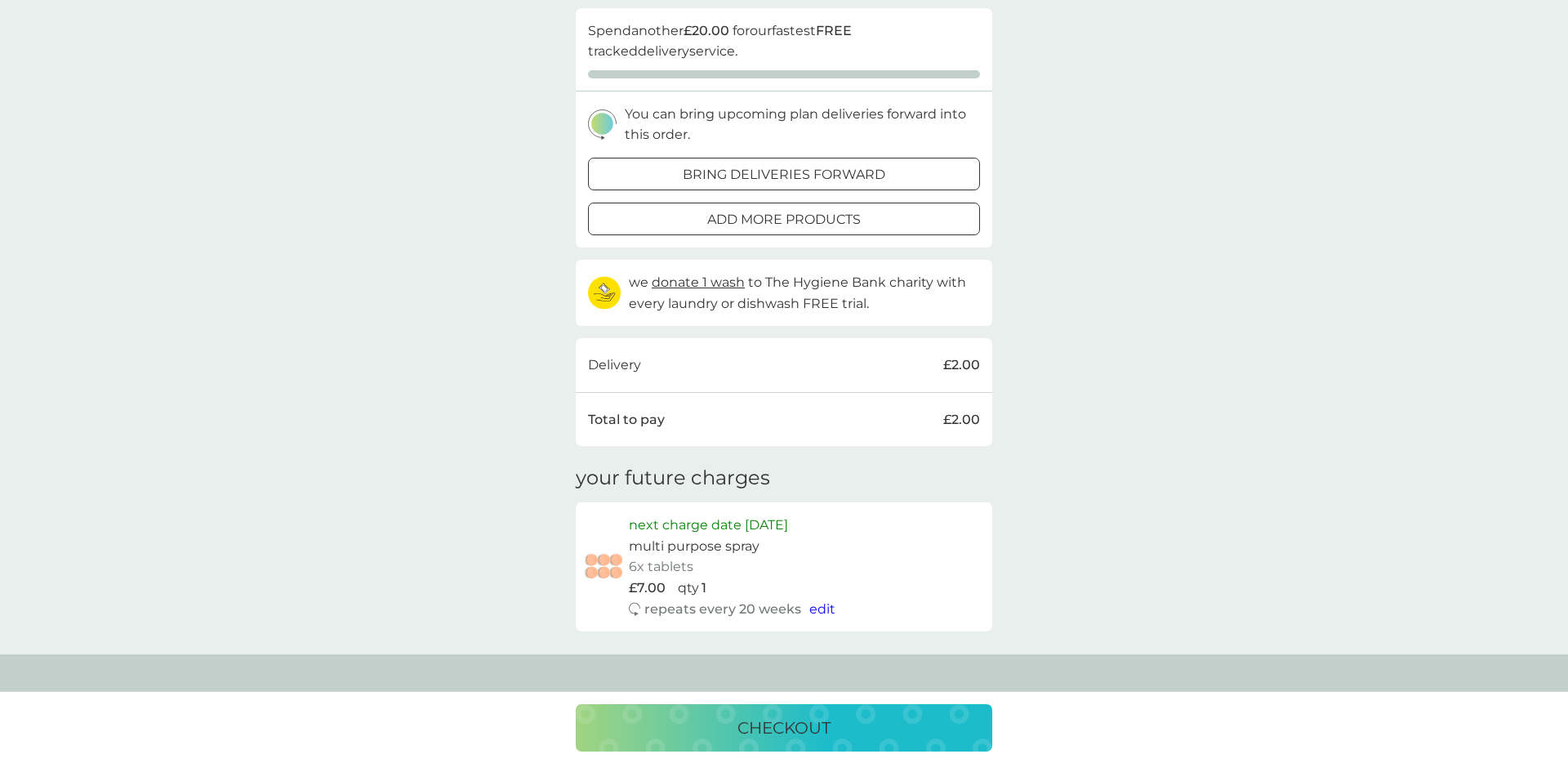
scroll to position [214, 0]
click at [868, 718] on div "checkout" at bounding box center [783, 728] width 384 height 26
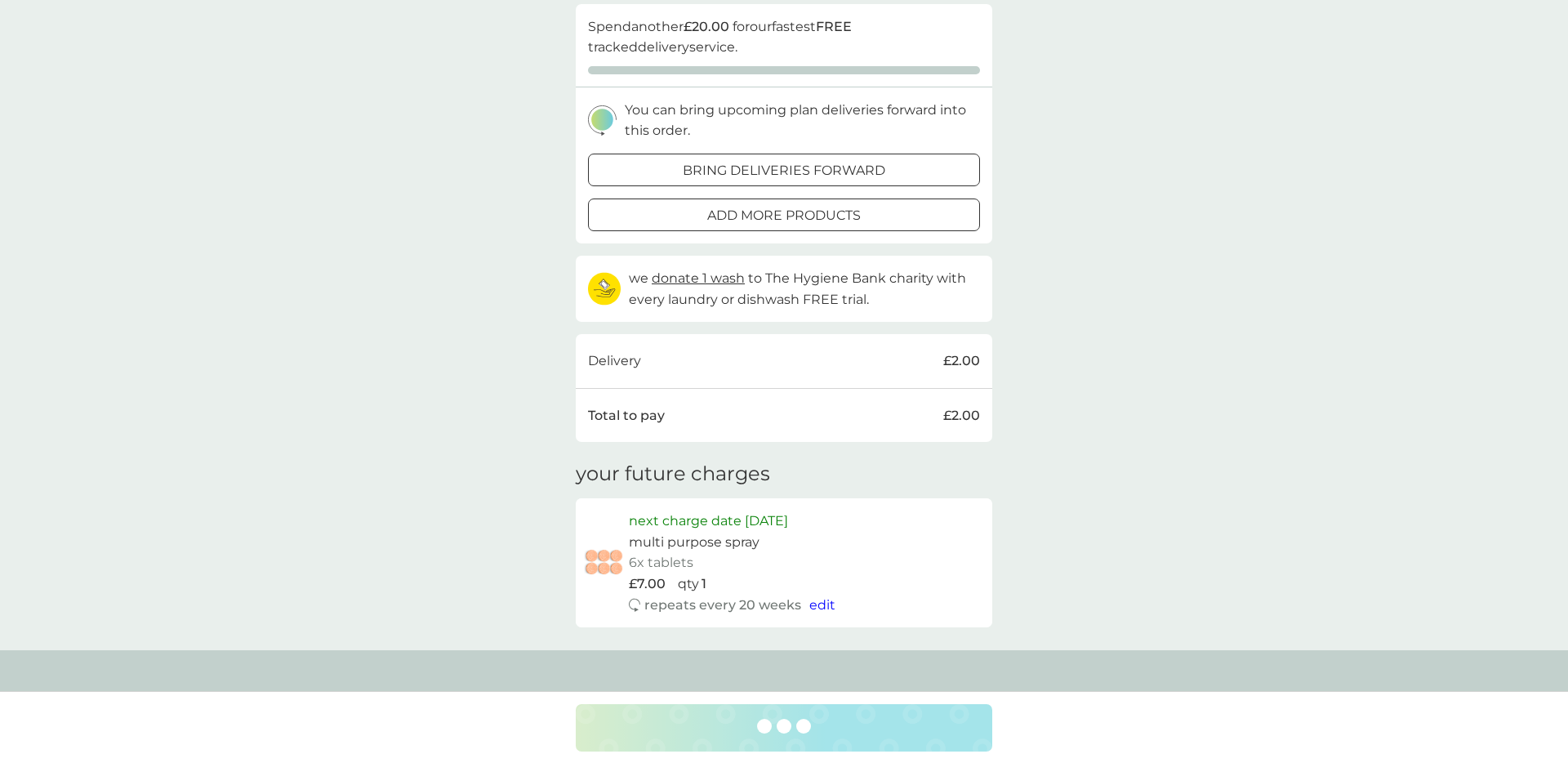
scroll to position [212, 0]
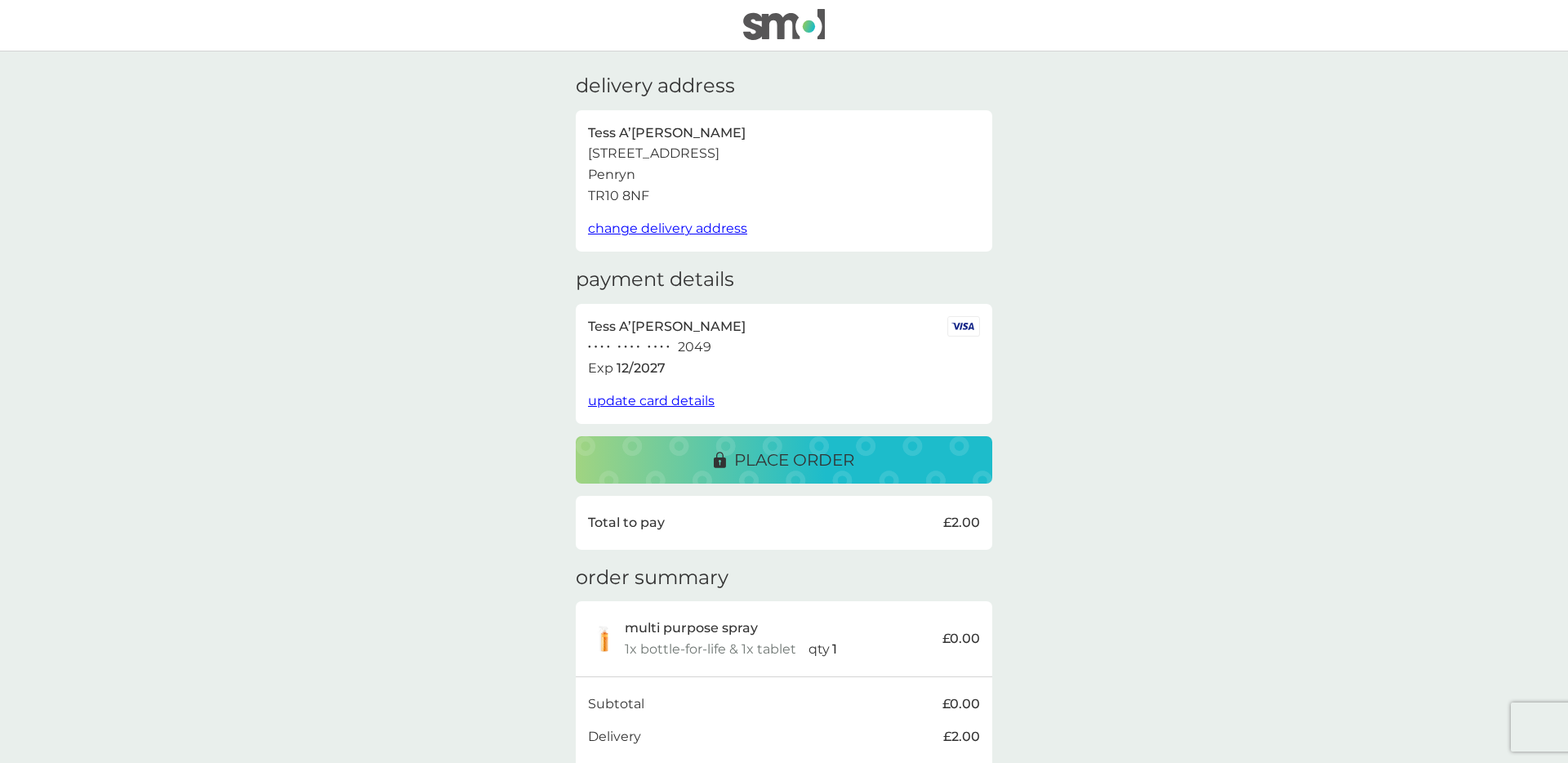
click at [687, 462] on div "place order" at bounding box center [783, 460] width 384 height 26
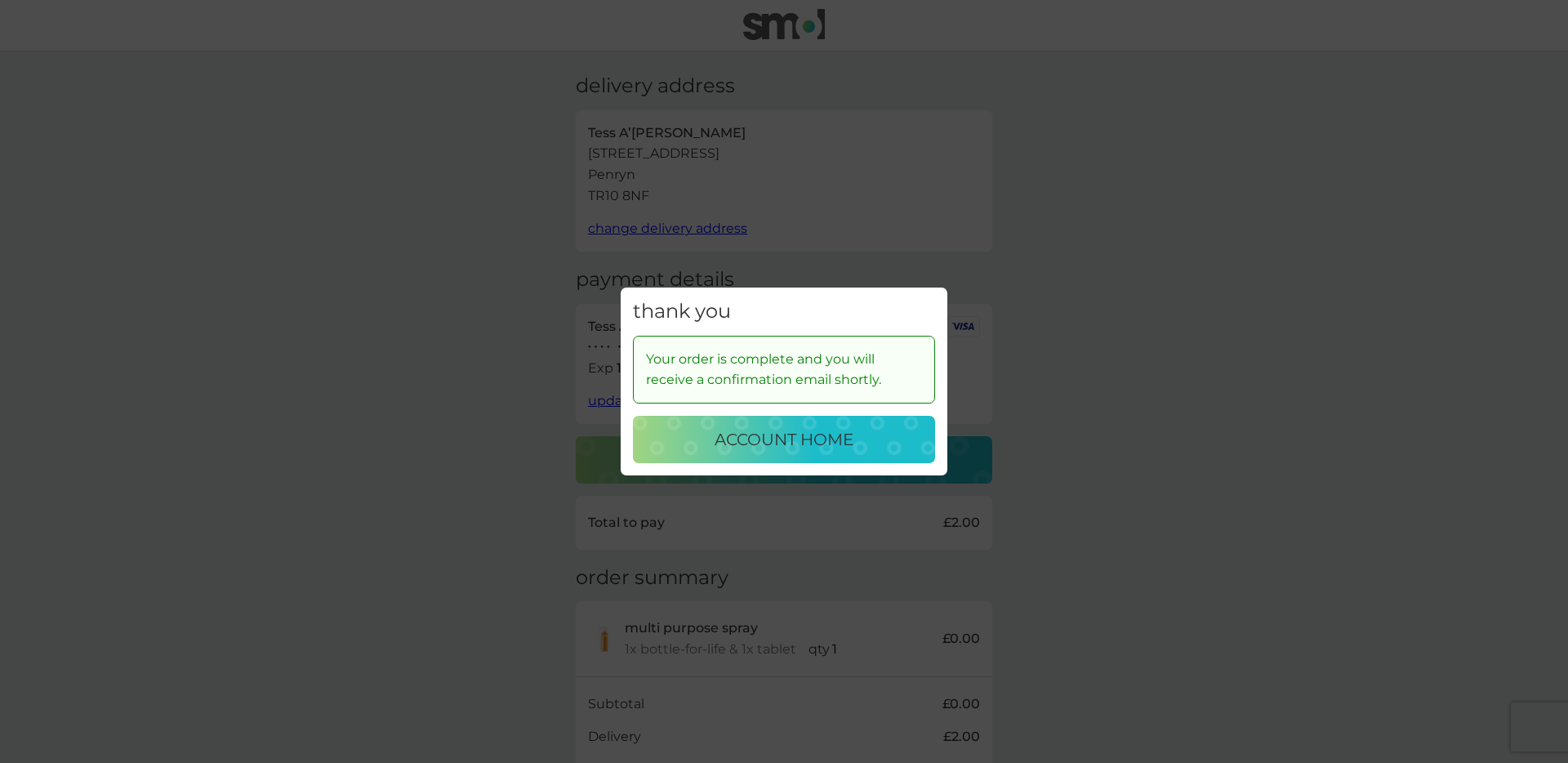
click at [720, 454] on button "account home" at bounding box center [783, 440] width 302 height 47
